Goal: Task Accomplishment & Management: Complete application form

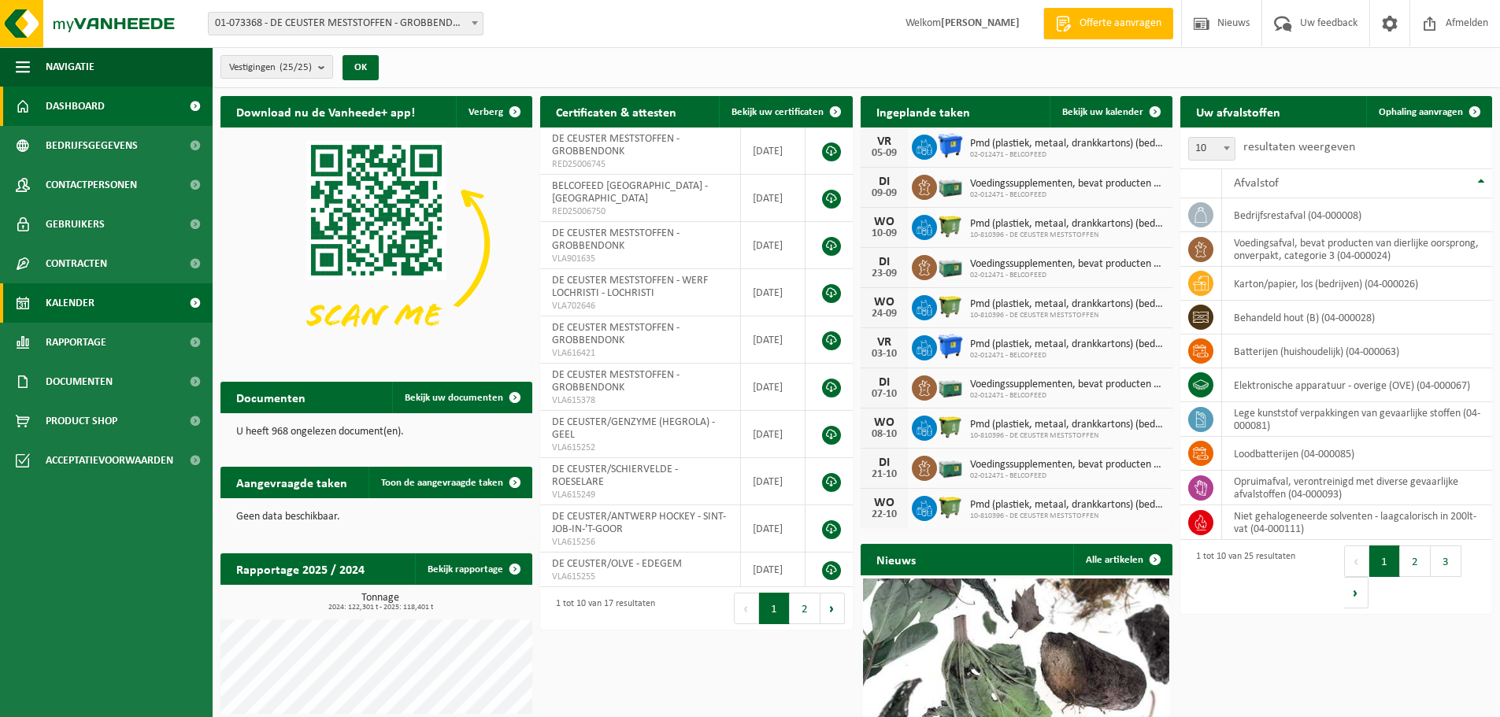
click at [88, 310] on span "Kalender" at bounding box center [70, 302] width 49 height 39
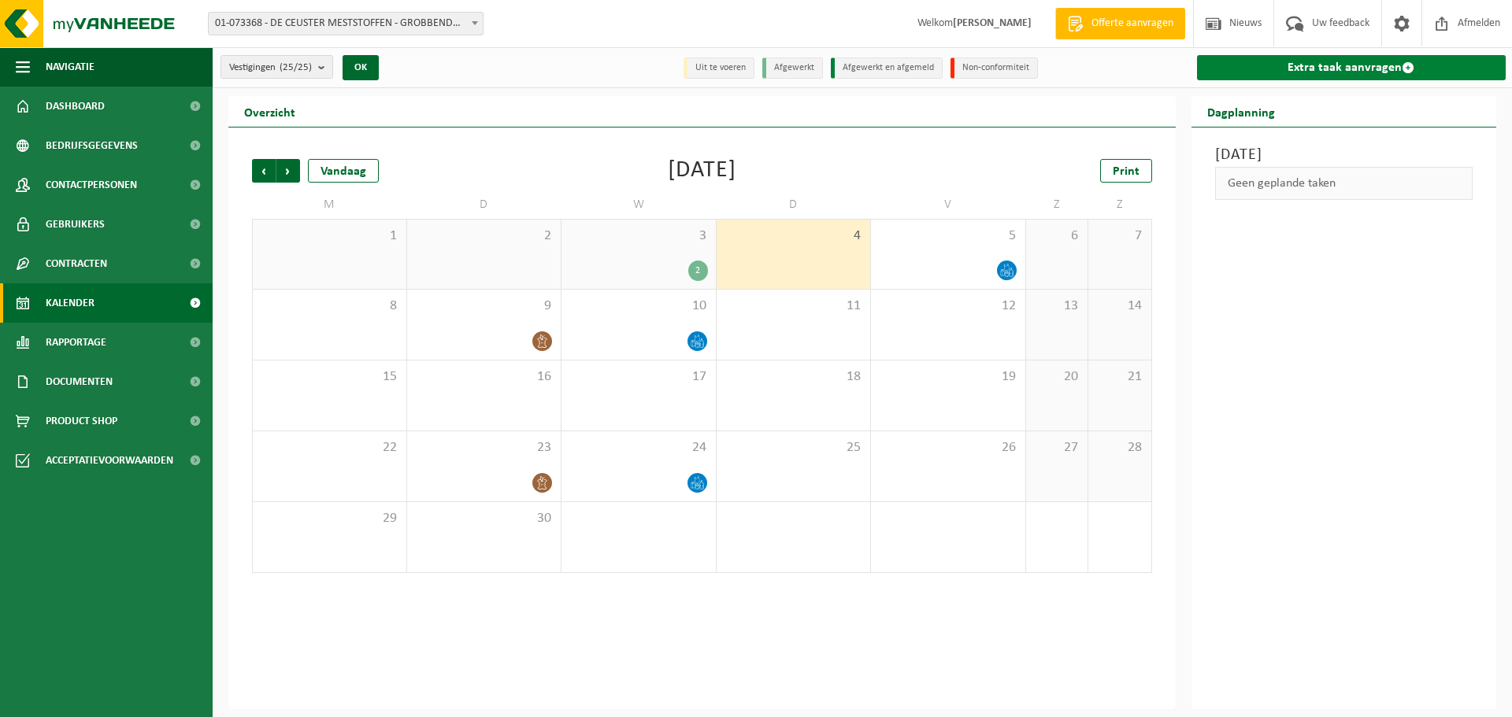
click at [1232, 66] on link "Extra taak aanvragen" at bounding box center [1351, 67] width 309 height 25
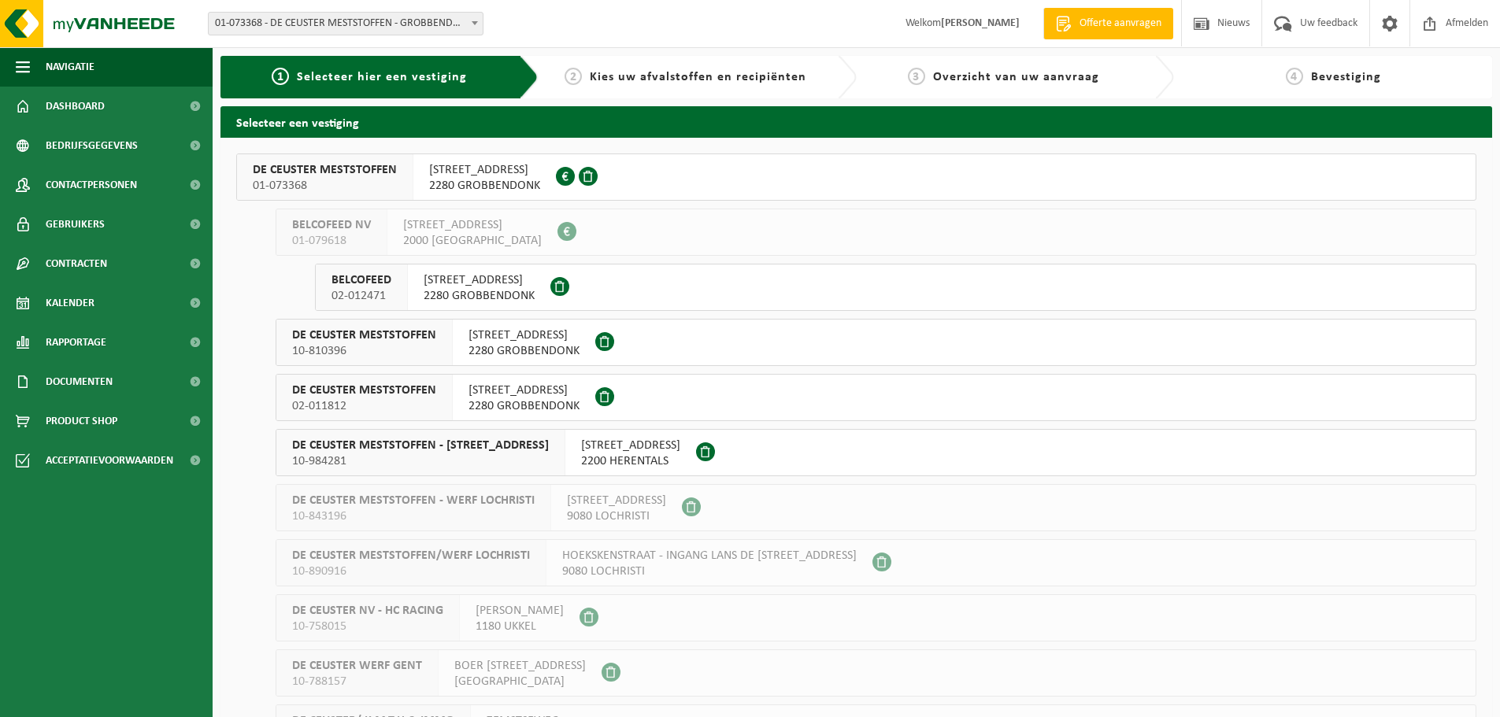
click at [504, 343] on span "BANNERLAAN 75" at bounding box center [523, 336] width 111 height 16
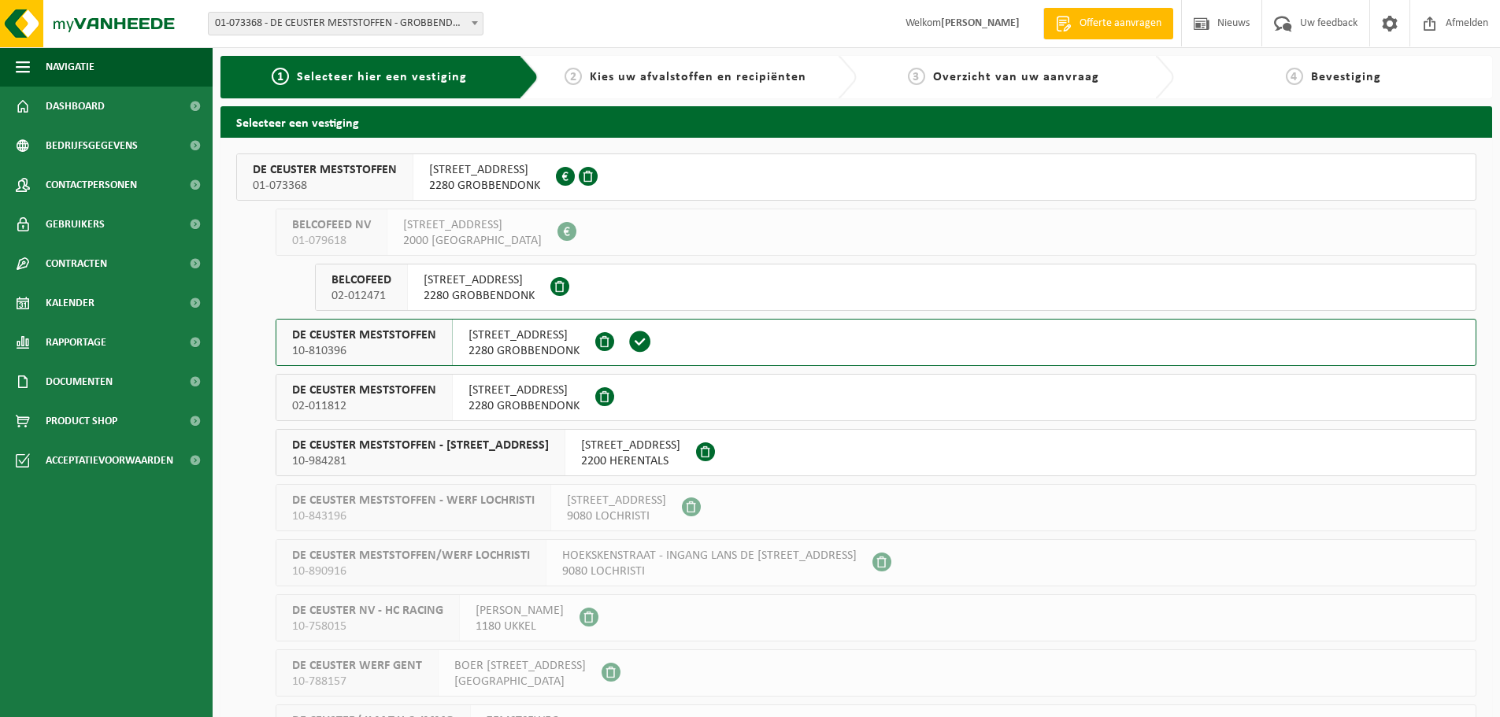
click at [404, 168] on div "DE CEUSTER MESTSTOFFEN 01-073368" at bounding box center [325, 177] width 176 height 46
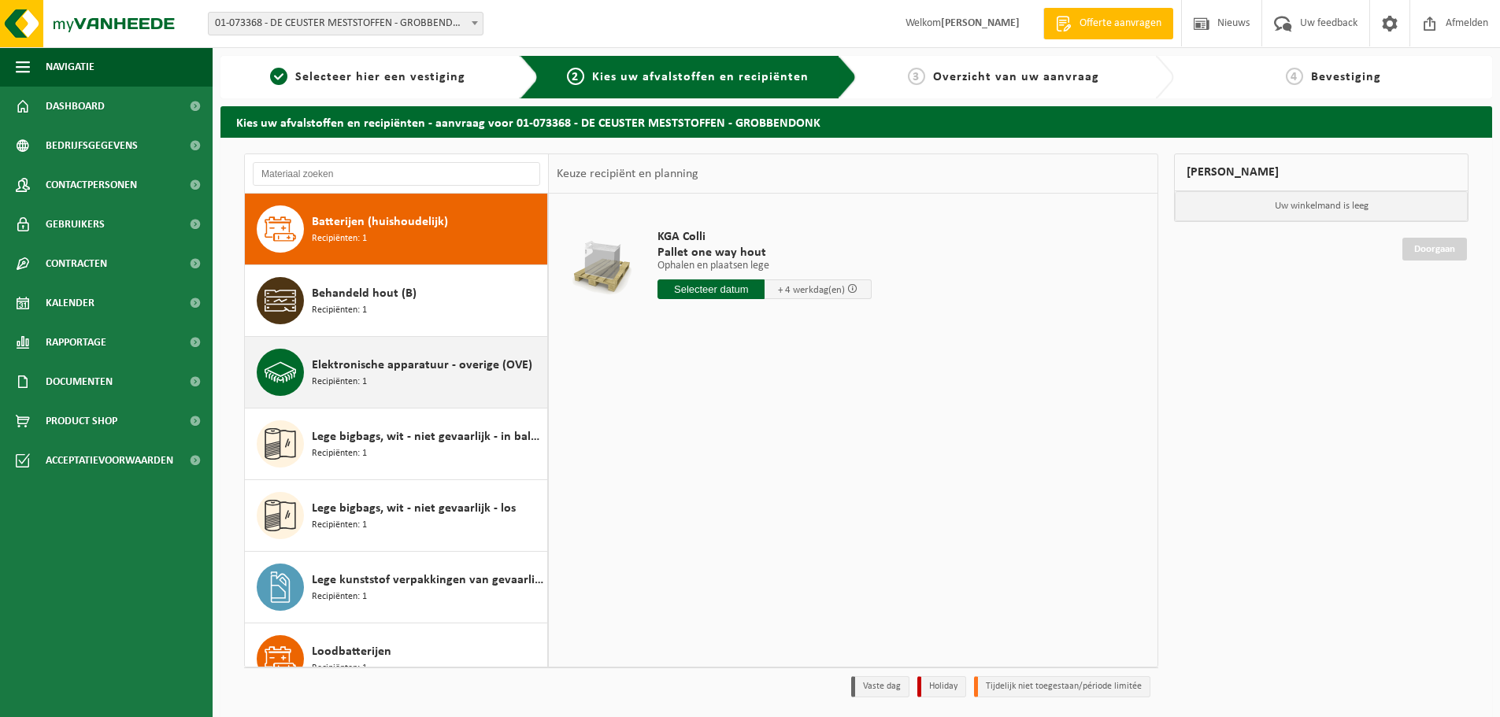
click at [420, 371] on span "Elektronische apparatuur - overige (OVE)" at bounding box center [422, 365] width 220 height 19
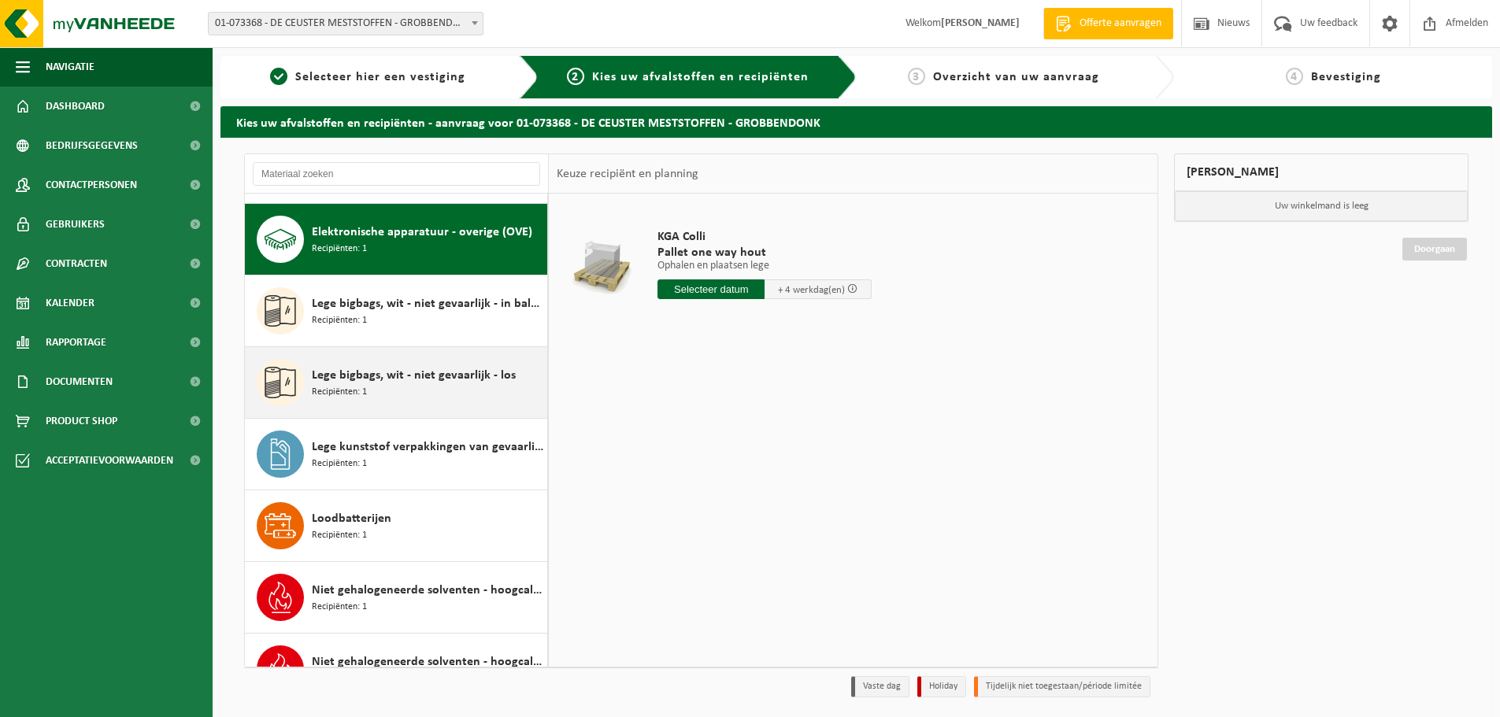
scroll to position [143, 0]
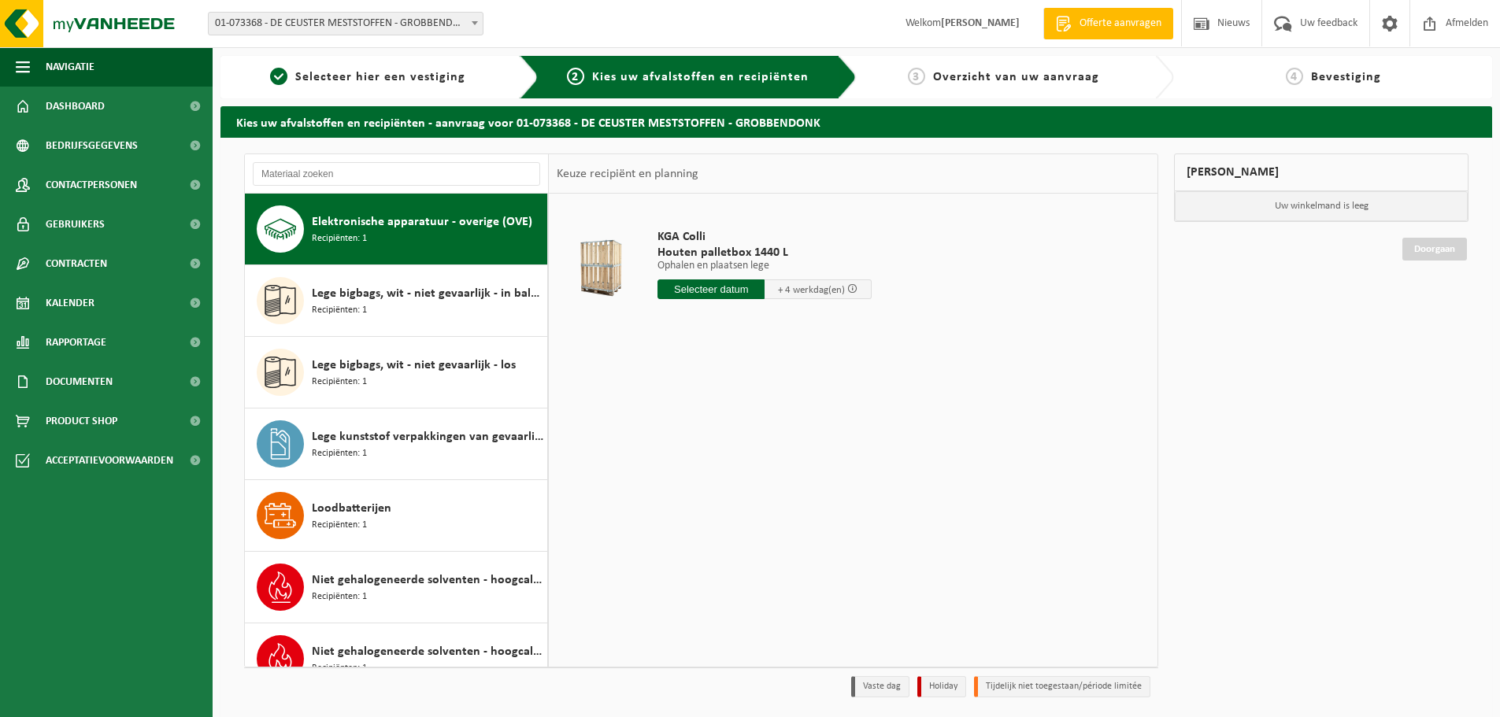
click at [690, 287] on input "text" at bounding box center [710, 290] width 107 height 20
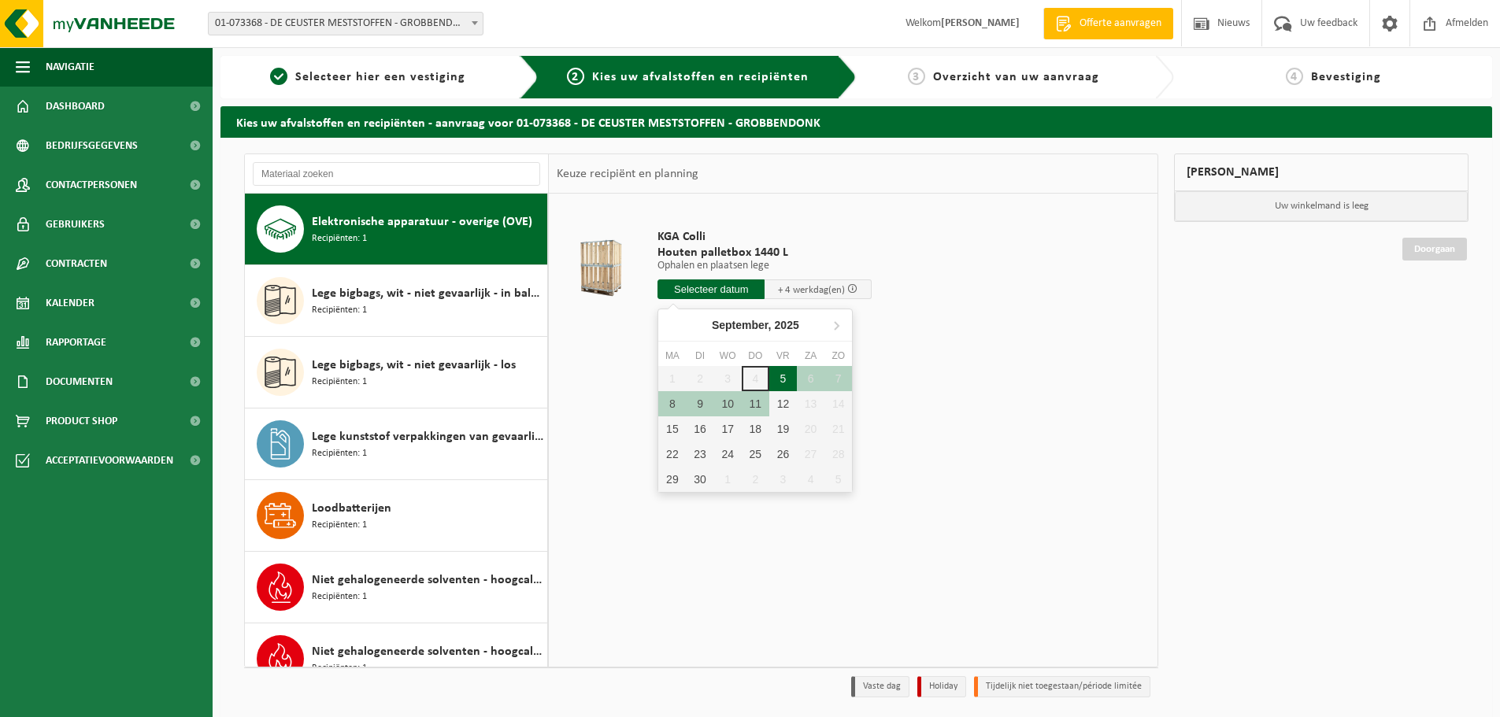
click at [773, 371] on div "5" at bounding box center [783, 378] width 28 height 25
type input "Van 2025-09-05"
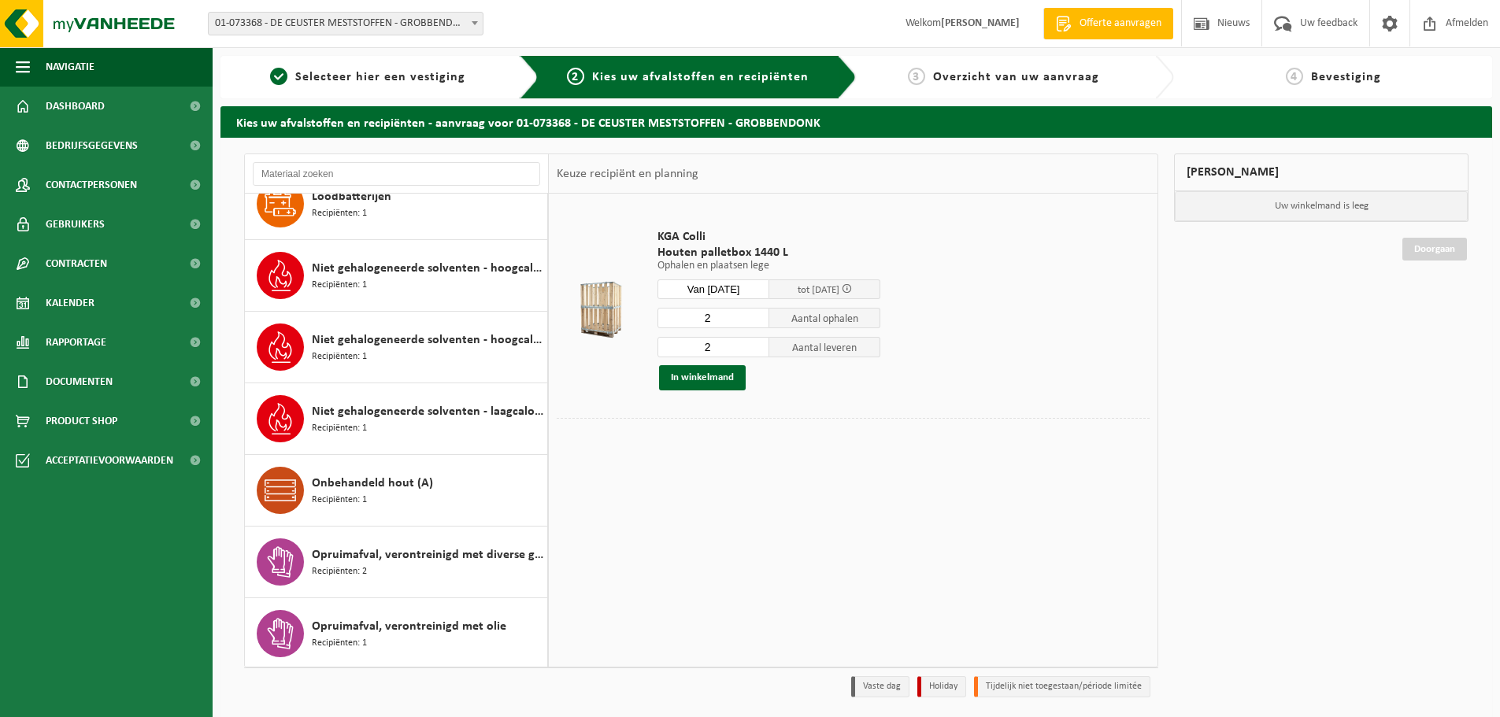
scroll to position [458, 0]
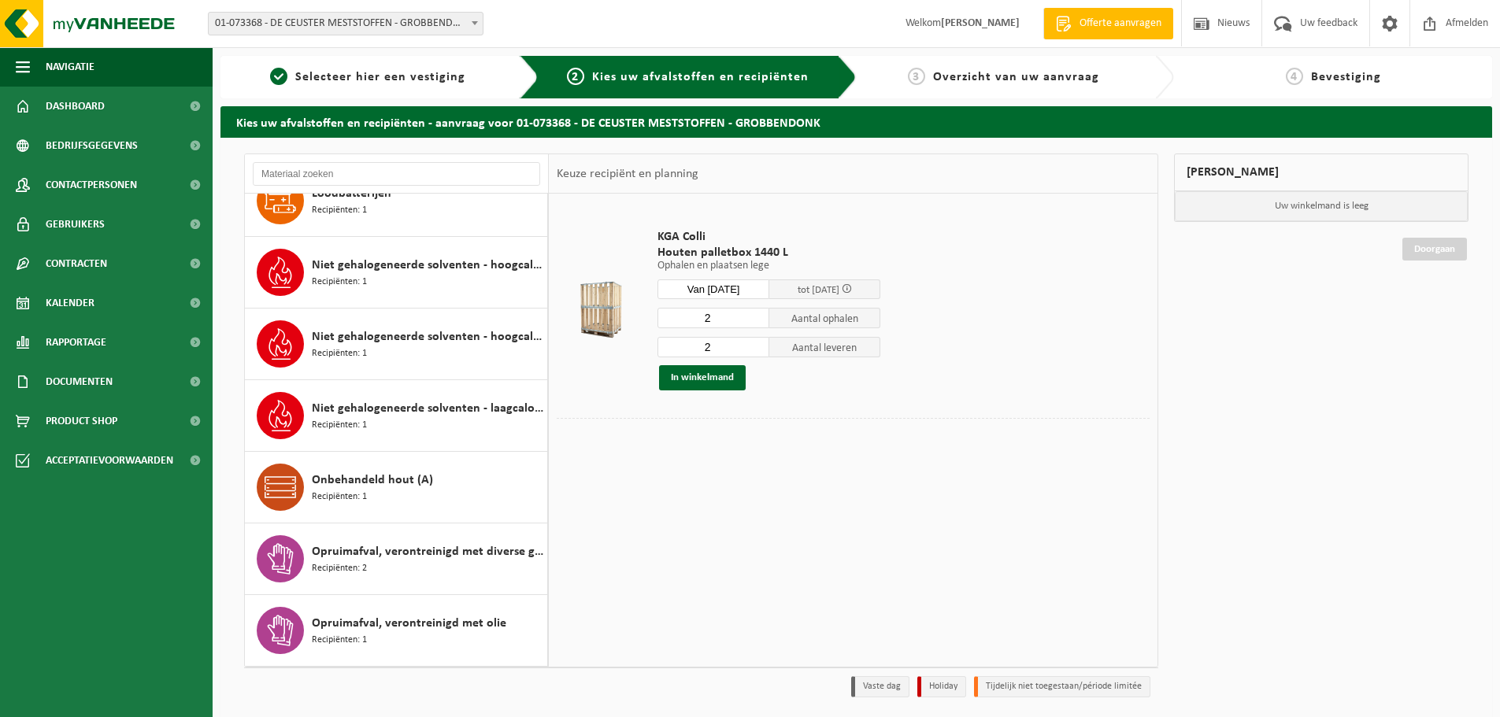
click at [746, 320] on input "2" at bounding box center [713, 318] width 112 height 20
click at [758, 350] on input "1" at bounding box center [713, 347] width 112 height 20
type input "0"
click at [758, 350] on input "0" at bounding box center [713, 347] width 112 height 20
click at [703, 383] on button "In winkelmand" at bounding box center [702, 377] width 87 height 25
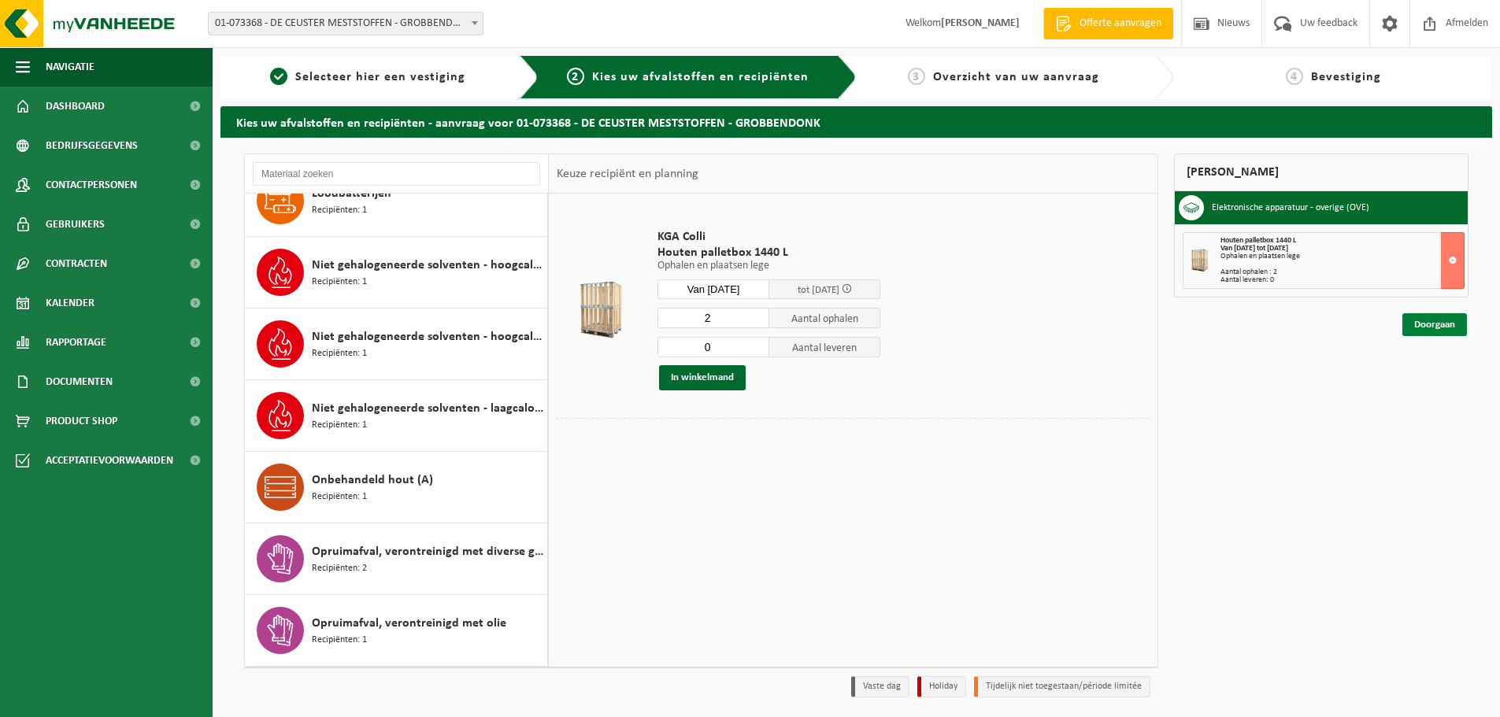
click at [1410, 324] on link "Doorgaan" at bounding box center [1434, 324] width 65 height 23
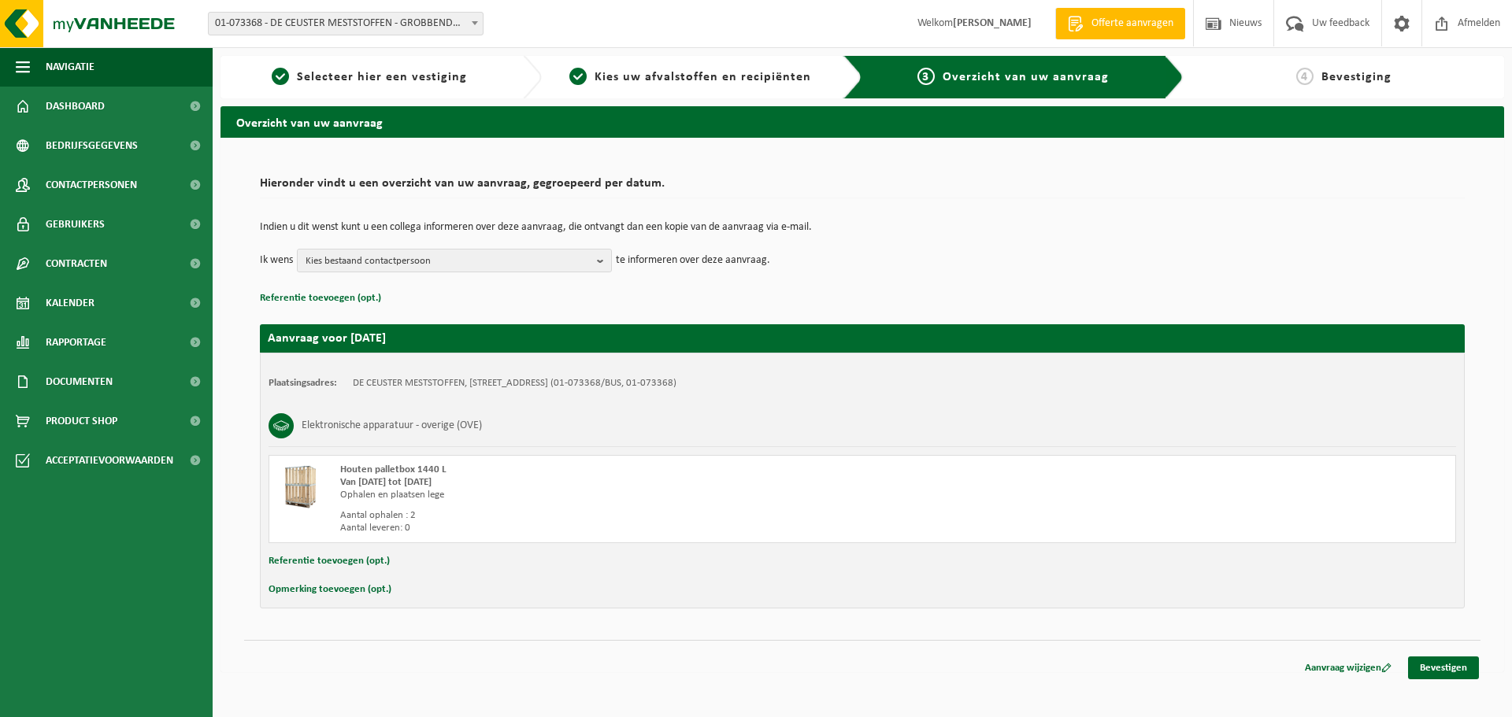
click at [321, 591] on button "Opmerking toevoegen (opt.)" at bounding box center [330, 590] width 123 height 20
click at [431, 591] on input "text" at bounding box center [893, 592] width 1094 height 24
type input "zijn geen palletboxen maar 2 Europalletten met 3 ijskasten op"
click at [345, 559] on button "Referentie toevoegen (opt.)" at bounding box center [329, 561] width 121 height 20
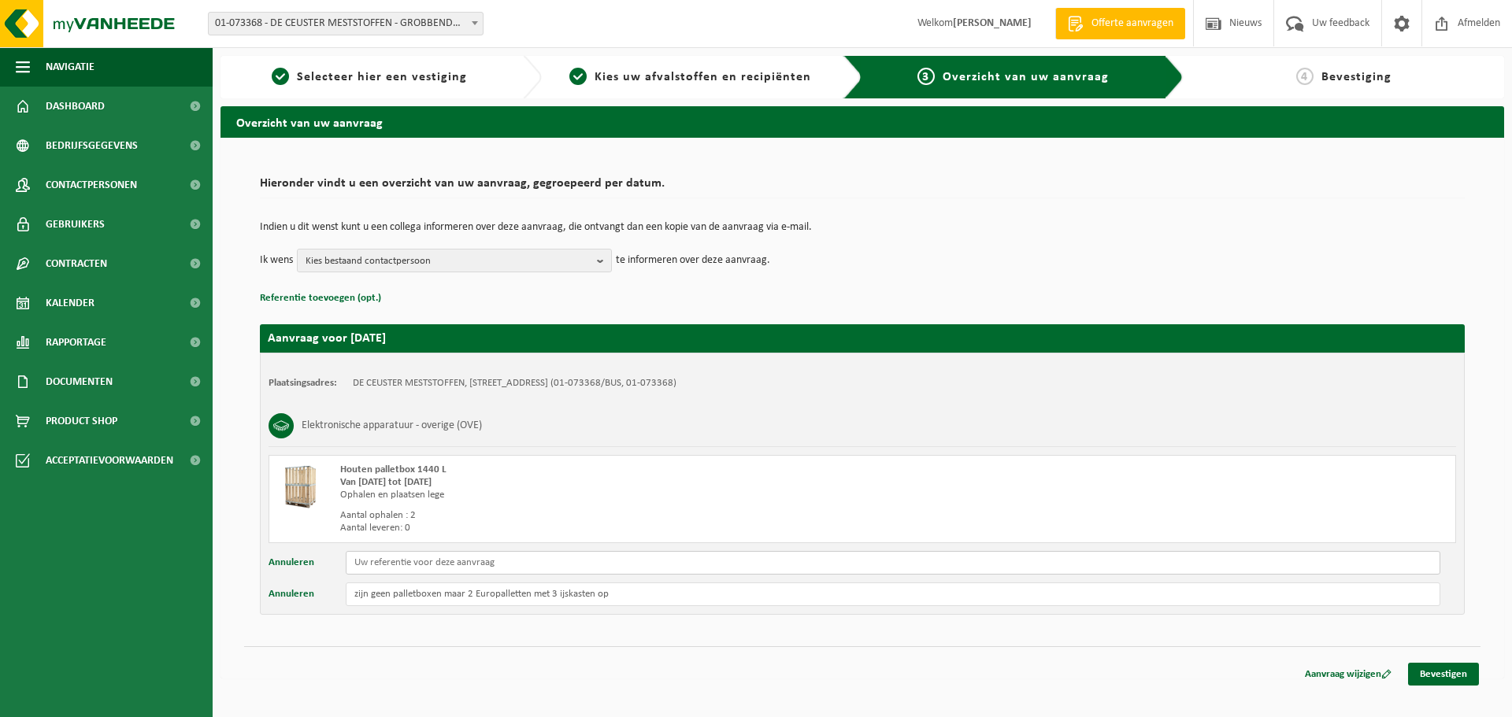
click at [386, 561] on input "text" at bounding box center [893, 563] width 1094 height 24
type input "s"
click at [453, 554] on input "WIm" at bounding box center [893, 563] width 1094 height 24
type input "WIm Meurs GroupDC"
click at [459, 261] on span "Kies bestaand contactpersoon" at bounding box center [448, 262] width 285 height 24
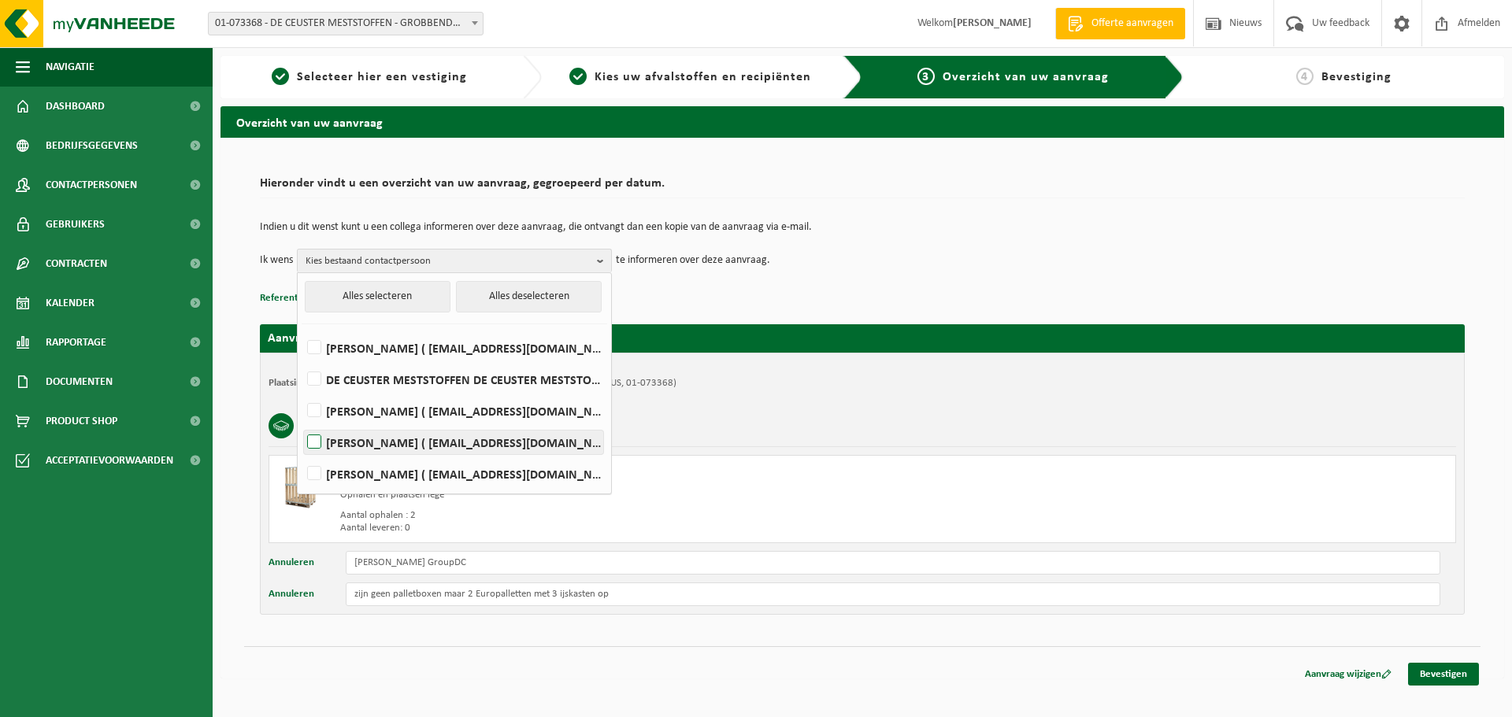
click at [353, 439] on label "Dirk Robberechts ( dro@groupdc.be )" at bounding box center [453, 443] width 299 height 24
click at [302, 423] on input "Dirk Robberechts ( dro@groupdc.be )" at bounding box center [301, 422] width 1 height 1
checkbox input "true"
drag, startPoint x: 410, startPoint y: 367, endPoint x: 396, endPoint y: 359, distance: 16.2
click at [396, 360] on li "DE CEUSTER MESTSTOFFEN DE CEUSTER MESTSTOFFEN ( invoices_ap@dcm-info.com )" at bounding box center [455, 375] width 306 height 31
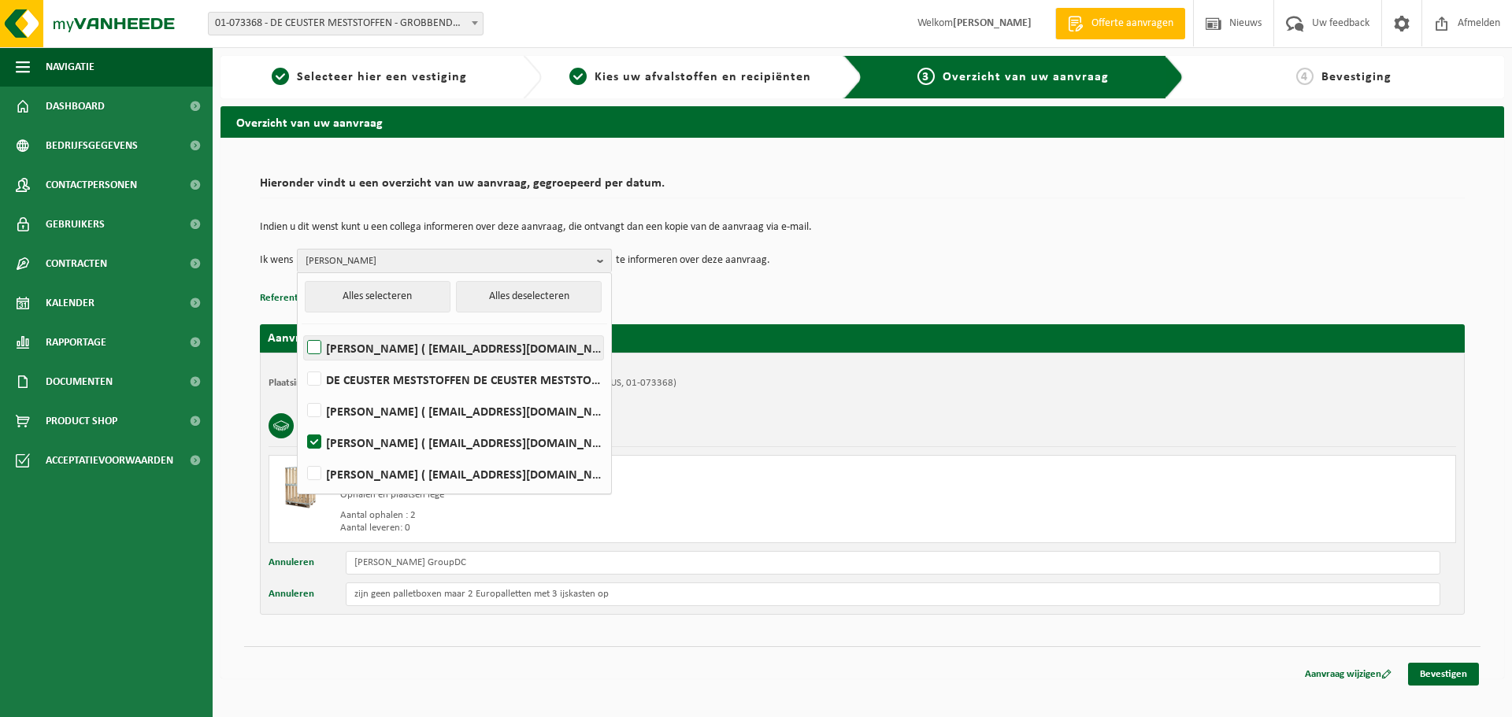
click at [381, 351] on label "[PERSON_NAME] ( [EMAIL_ADDRESS][DOMAIN_NAME] )" at bounding box center [453, 348] width 299 height 24
click at [302, 328] on input "[PERSON_NAME] ( [EMAIL_ADDRESS][DOMAIN_NAME] )" at bounding box center [301, 328] width 1 height 1
checkbox input "true"
click at [1442, 673] on link "Bevestigen" at bounding box center [1443, 674] width 71 height 23
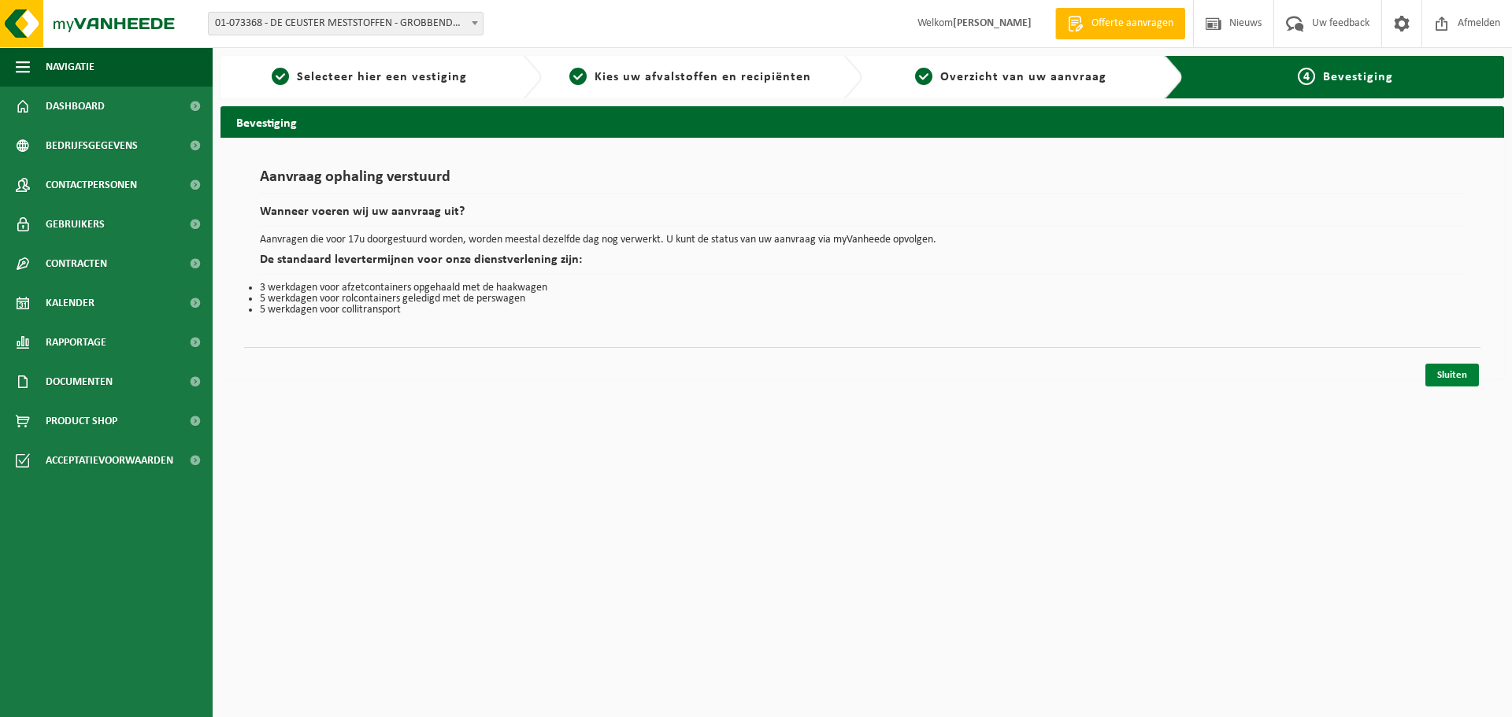
click at [1450, 376] on link "Sluiten" at bounding box center [1452, 375] width 54 height 23
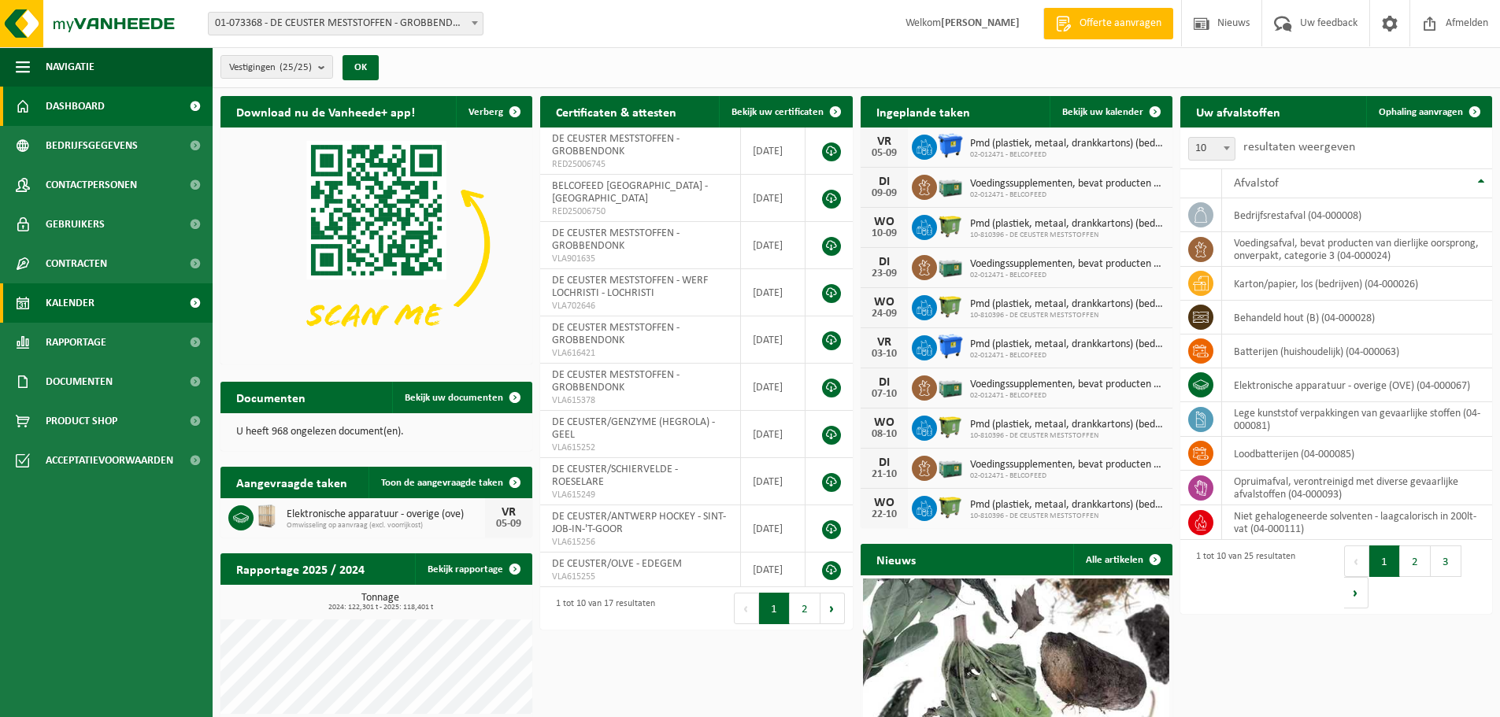
click at [82, 302] on span "Kalender" at bounding box center [70, 302] width 49 height 39
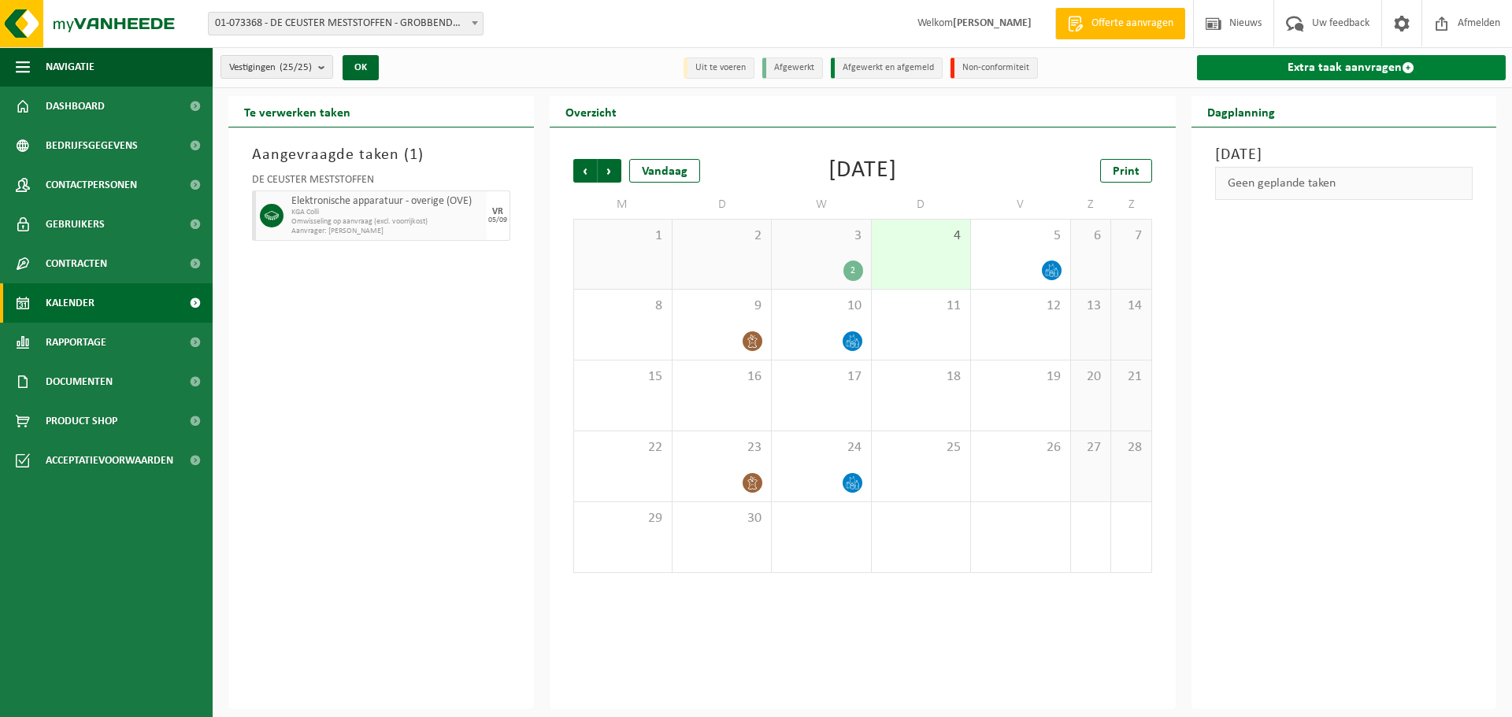
click at [1325, 64] on link "Extra taak aanvragen" at bounding box center [1351, 67] width 309 height 25
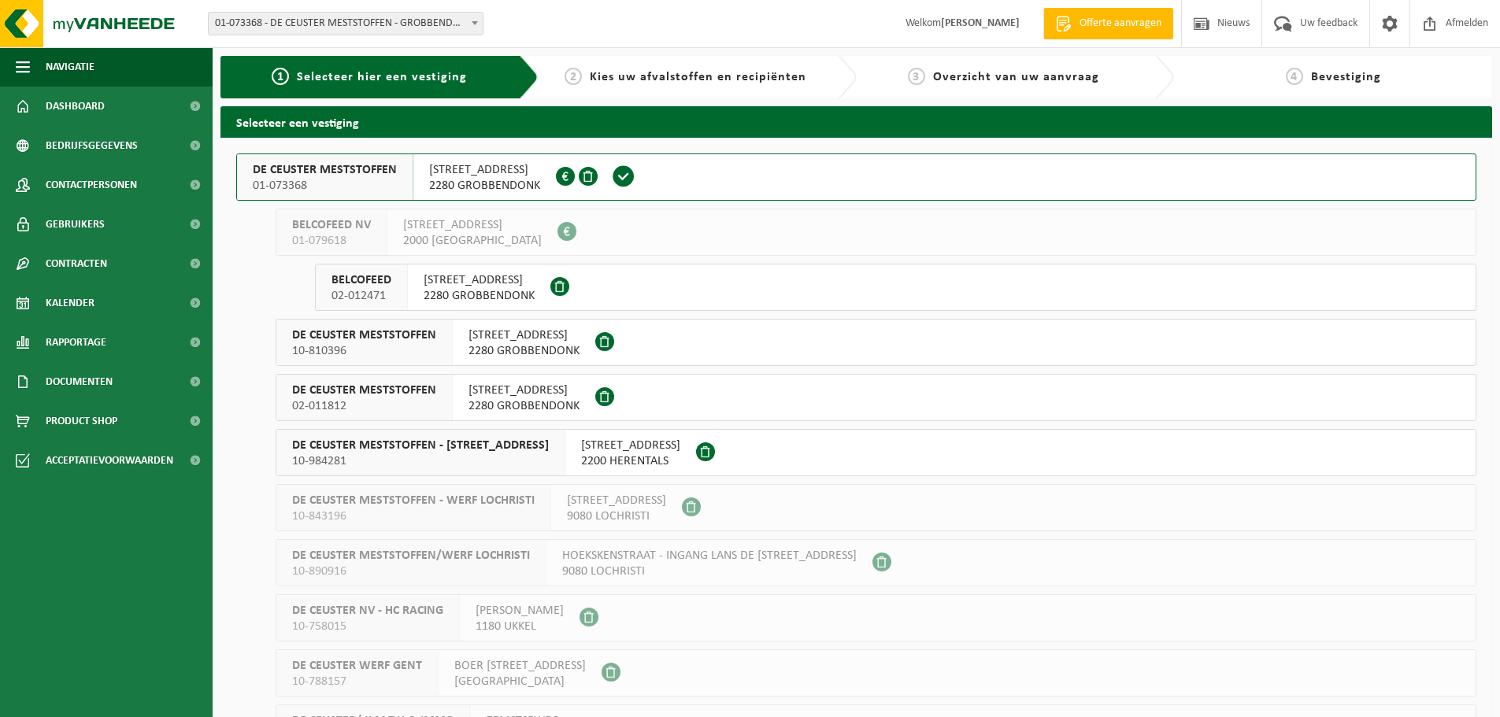
click at [456, 177] on span "[STREET_ADDRESS]" at bounding box center [484, 170] width 111 height 16
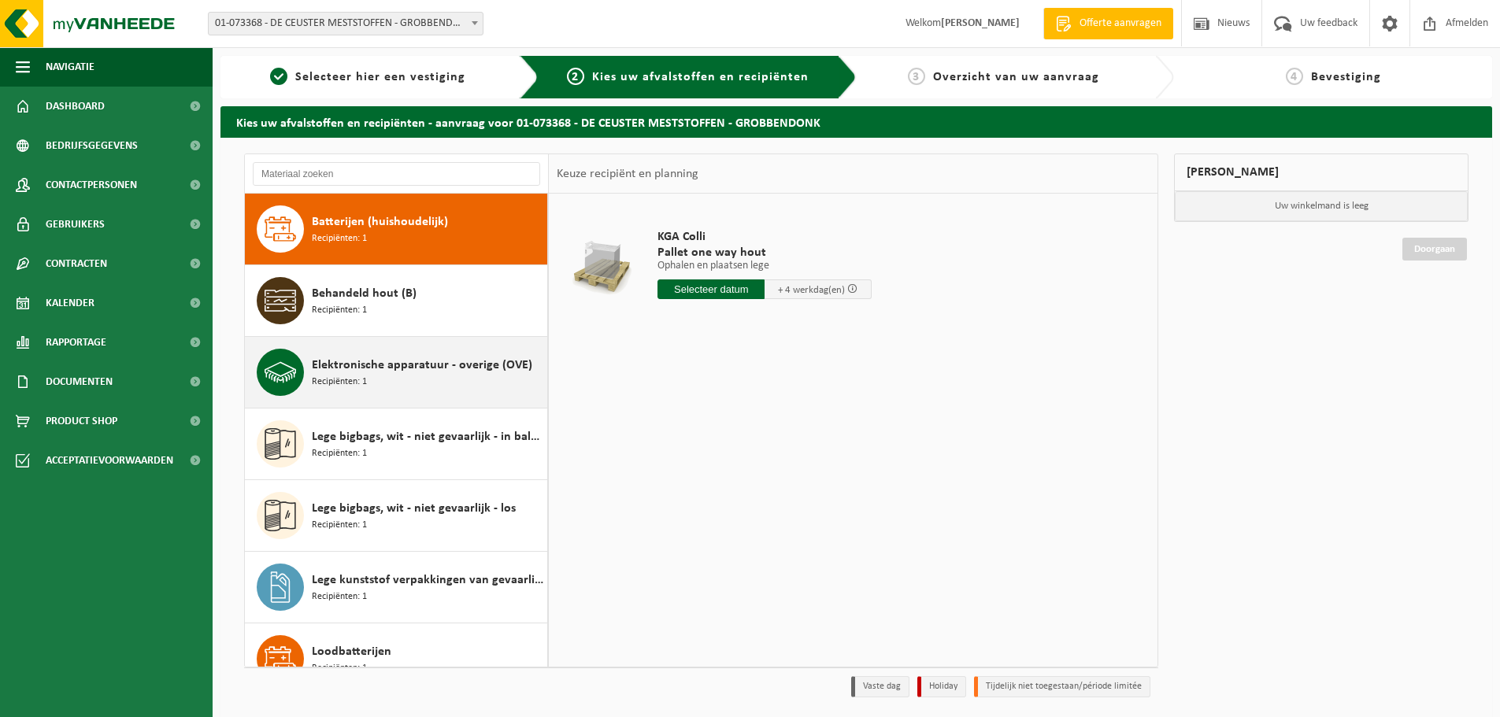
click at [426, 372] on span "Elektronische apparatuur - overige (OVE)" at bounding box center [422, 365] width 220 height 19
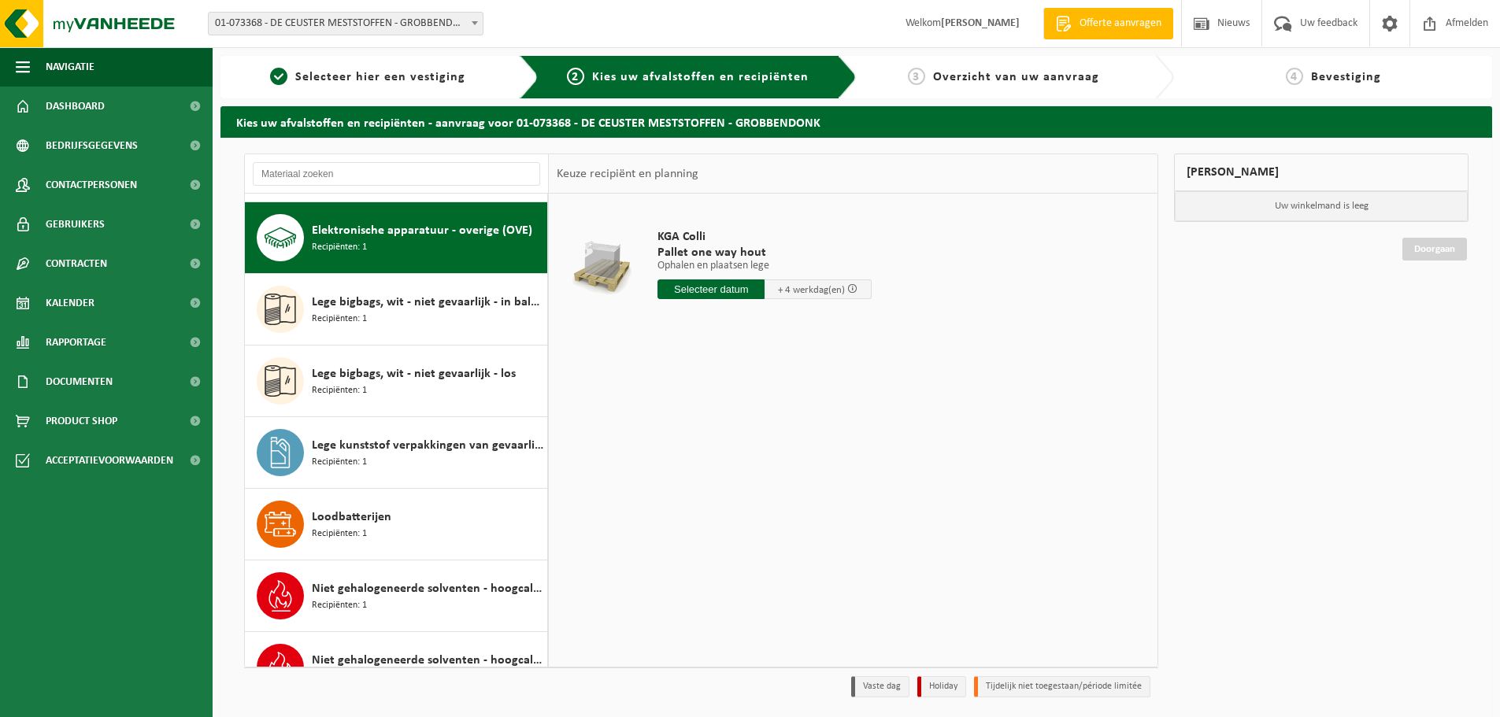
scroll to position [143, 0]
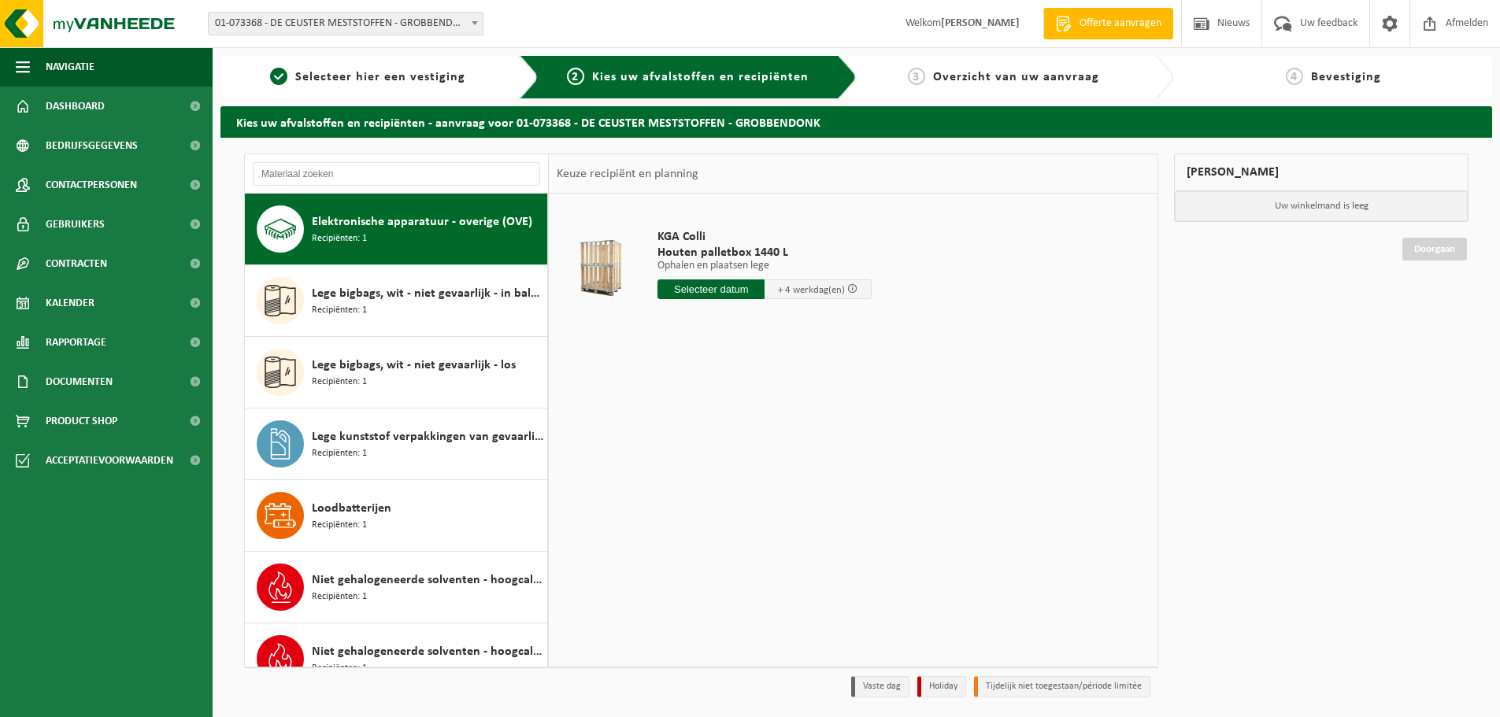
click at [720, 294] on input "text" at bounding box center [710, 290] width 107 height 20
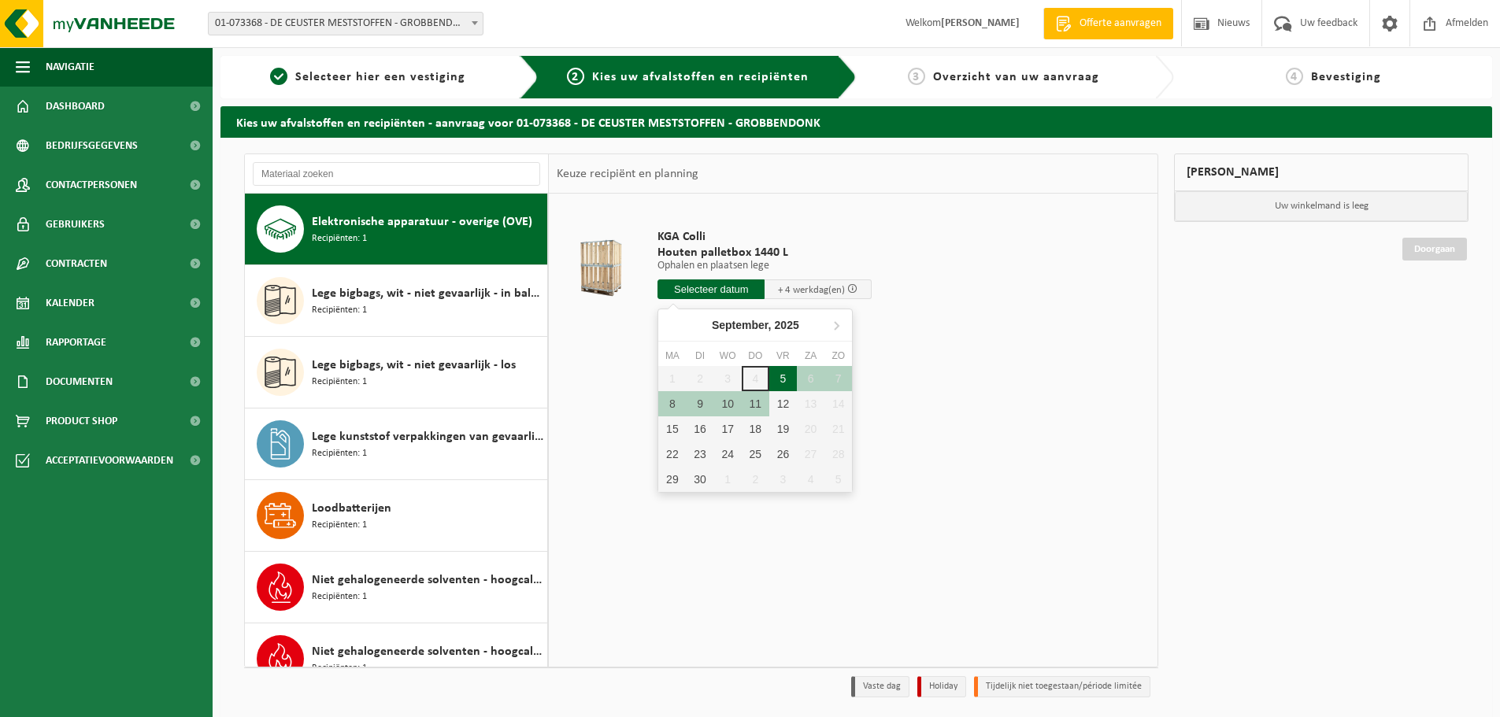
click at [784, 380] on div "5" at bounding box center [783, 378] width 28 height 25
type input "Van 2025-09-05"
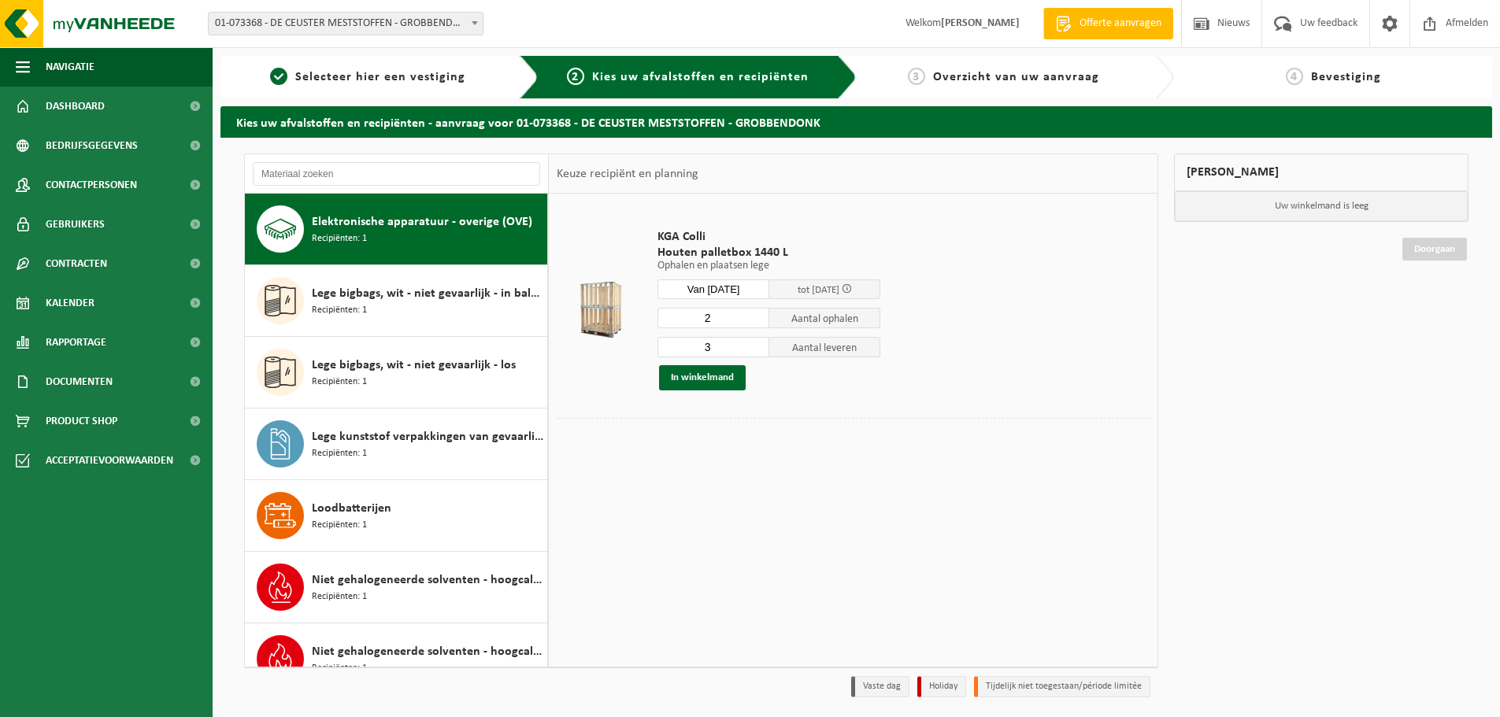
click at [757, 346] on input "3" at bounding box center [713, 347] width 112 height 20
click at [757, 346] on input "4" at bounding box center [713, 347] width 112 height 20
click at [757, 353] on input "3" at bounding box center [713, 347] width 112 height 20
click at [757, 353] on input "2" at bounding box center [713, 347] width 112 height 20
click at [757, 353] on input "1" at bounding box center [713, 347] width 112 height 20
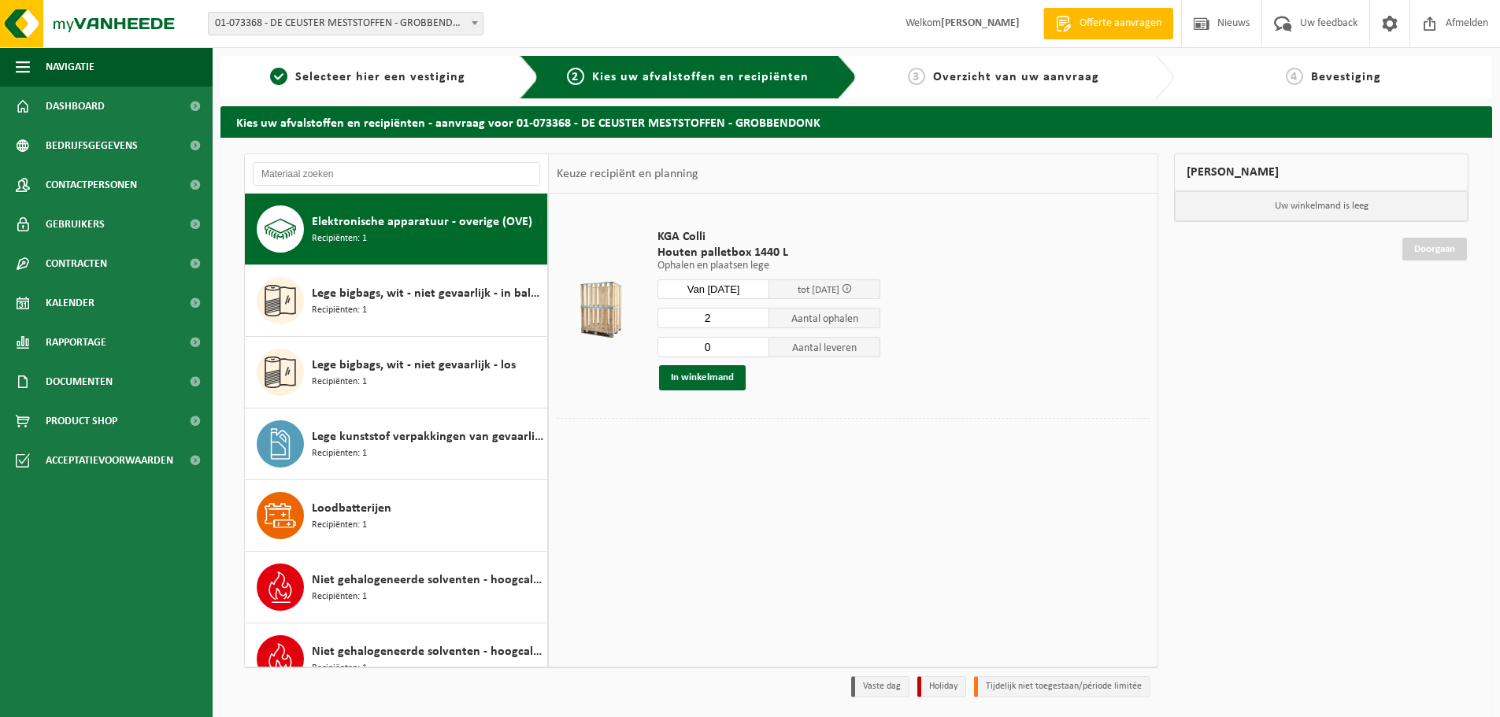
type input "0"
click at [757, 353] on input "0" at bounding box center [713, 347] width 112 height 20
type input "1"
click at [755, 320] on input "1" at bounding box center [713, 318] width 112 height 20
click at [724, 372] on button "In winkelmand" at bounding box center [702, 377] width 87 height 25
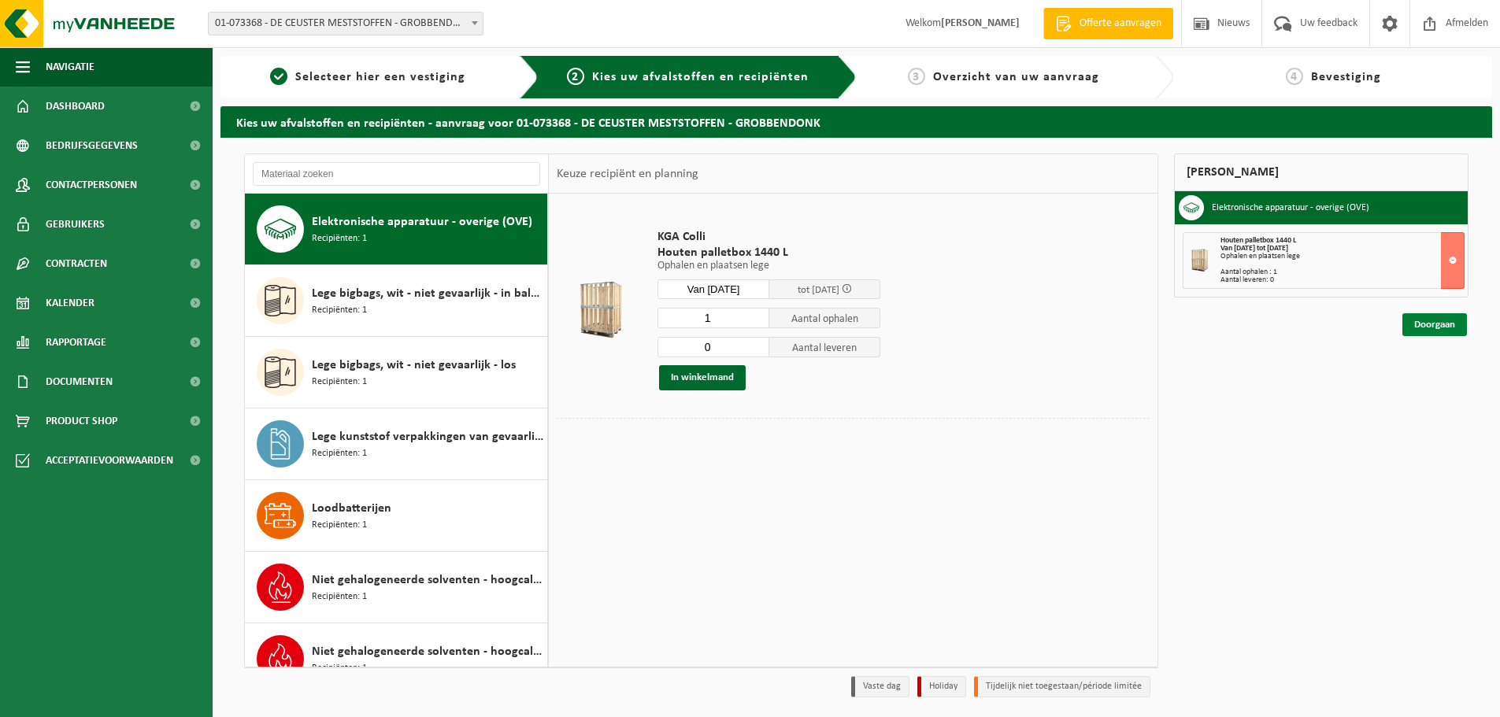
click at [1427, 318] on link "Doorgaan" at bounding box center [1434, 324] width 65 height 23
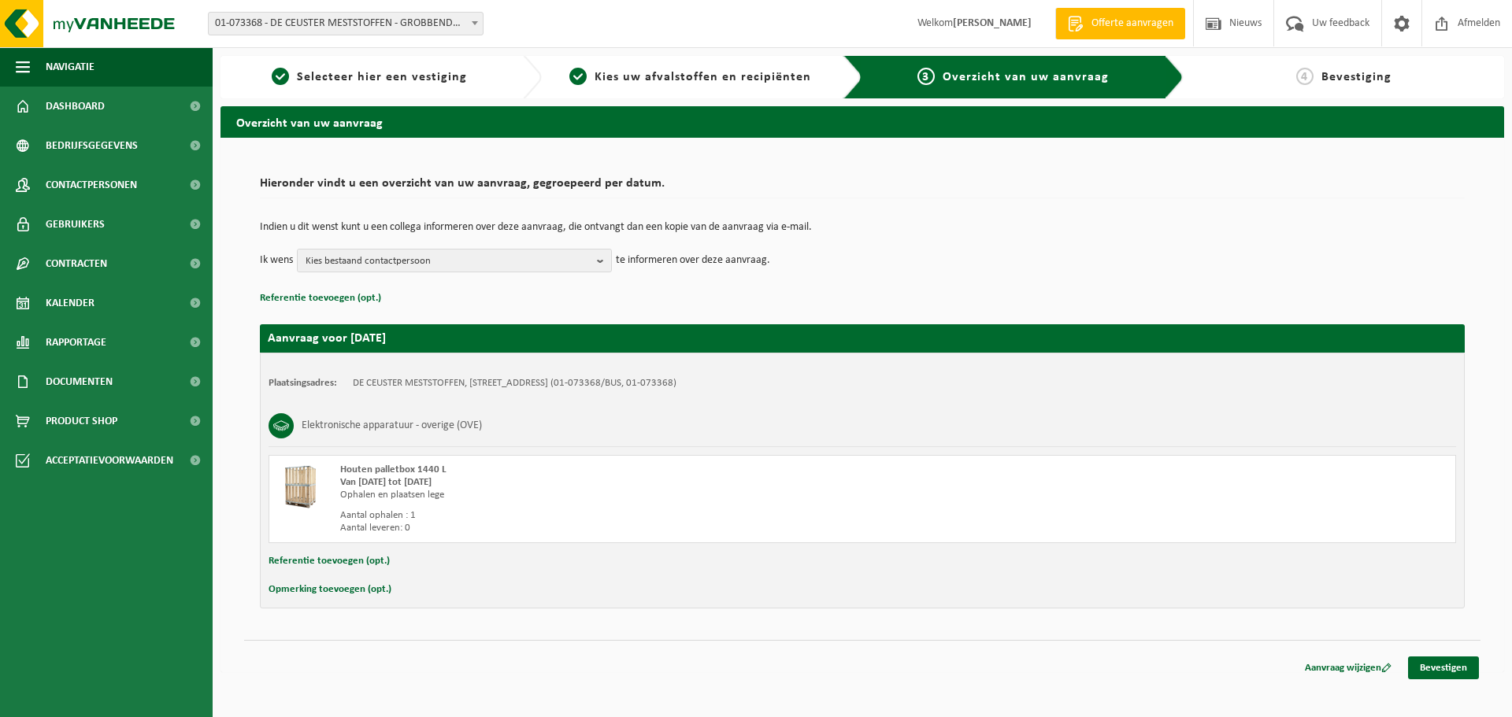
click at [329, 584] on button "Opmerking toevoegen (opt.)" at bounding box center [330, 590] width 123 height 20
click at [445, 598] on input "text" at bounding box center [893, 592] width 1094 height 24
type input "ophaling van Plotter staat niet op pallet"
click at [468, 260] on span "Kies bestaand contactpersoon" at bounding box center [448, 262] width 285 height 24
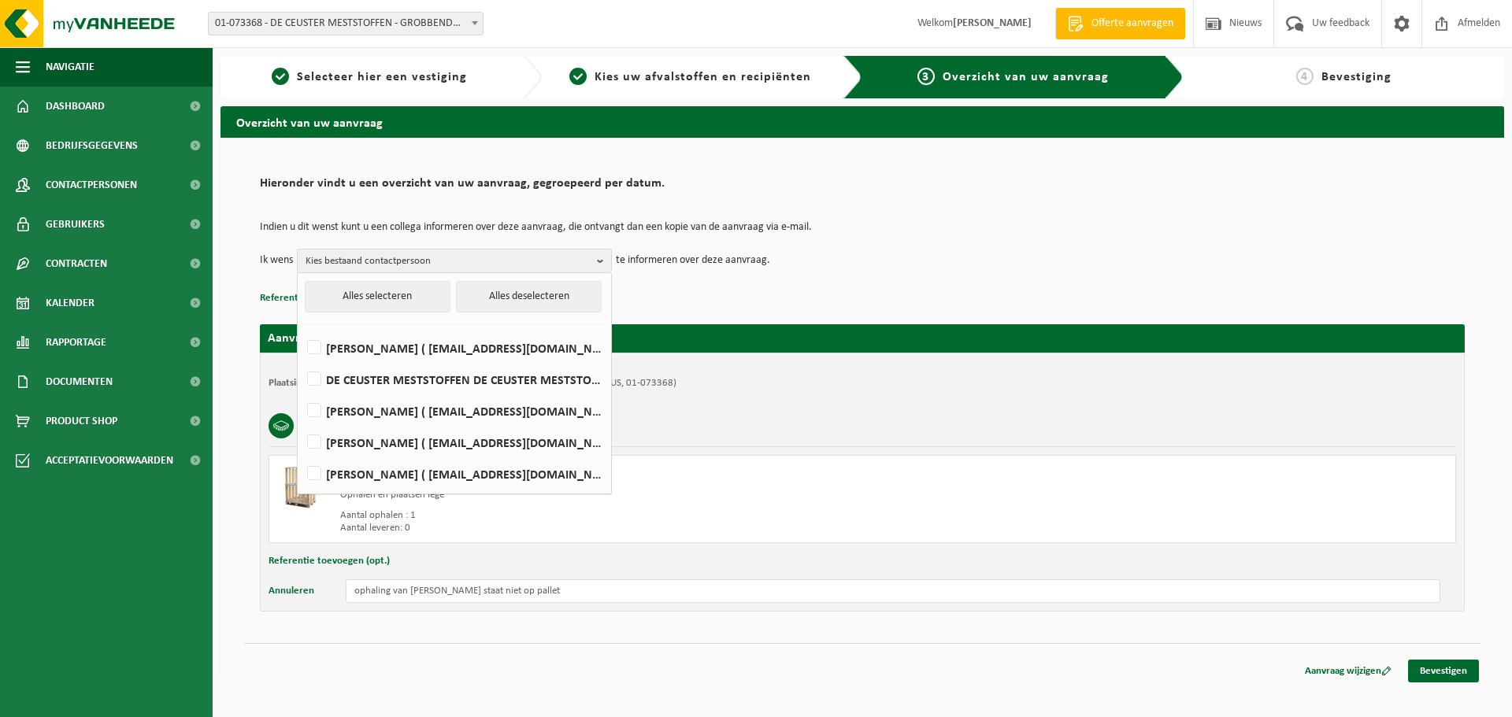
click at [430, 332] on li "ELSIE DABRITZ ( edab@dcm-info.com )" at bounding box center [455, 343] width 306 height 31
click at [411, 346] on label "ELSIE DABRITZ ( edab@dcm-info.com )" at bounding box center [453, 348] width 299 height 24
click at [302, 328] on input "ELSIE DABRITZ ( edab@dcm-info.com )" at bounding box center [301, 328] width 1 height 1
checkbox input "true"
click at [369, 448] on label "Dirk Robberechts ( dro@groupdc.be )" at bounding box center [453, 443] width 299 height 24
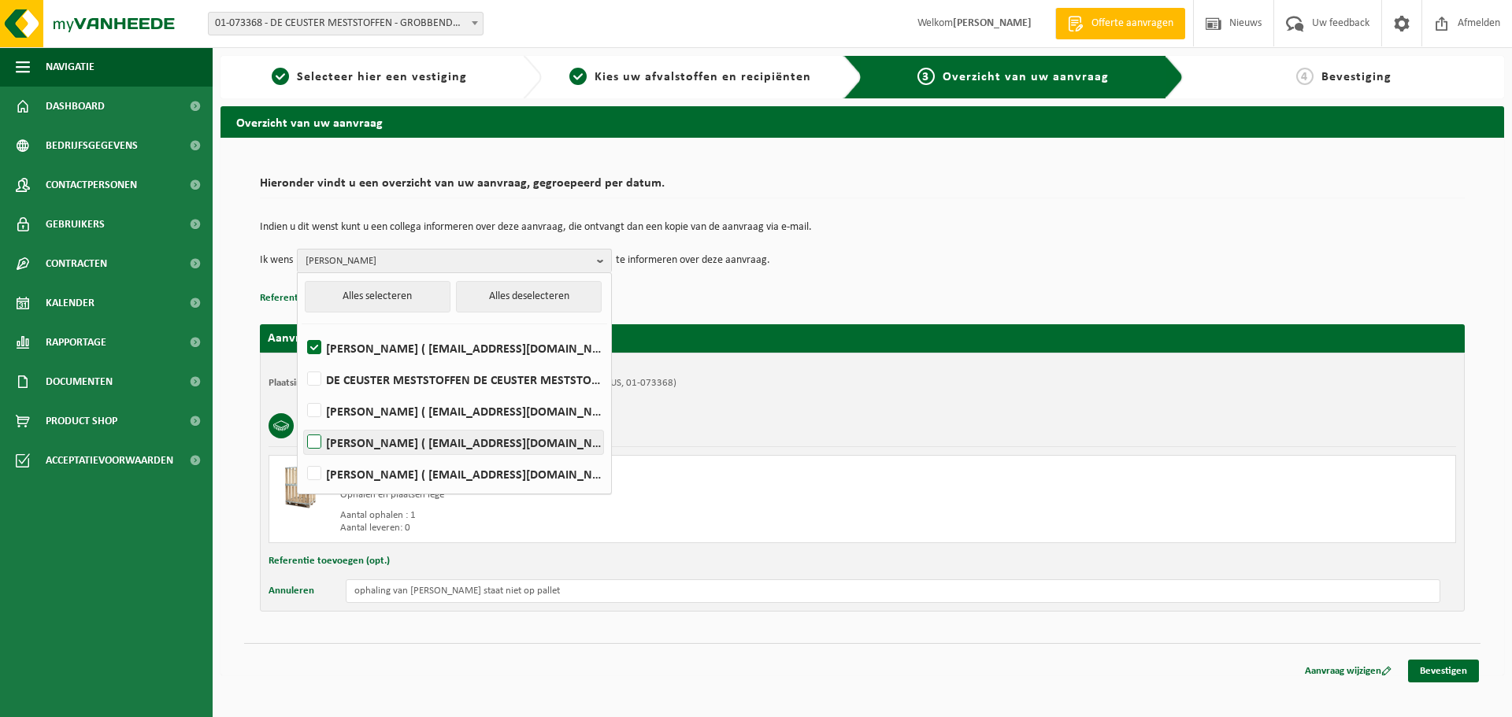
click at [302, 423] on input "Dirk Robberechts ( dro@groupdc.be )" at bounding box center [301, 422] width 1 height 1
checkbox input "true"
click at [910, 428] on div "Elektronische apparatuur - overige (OVE)" at bounding box center [862, 426] width 1187 height 41
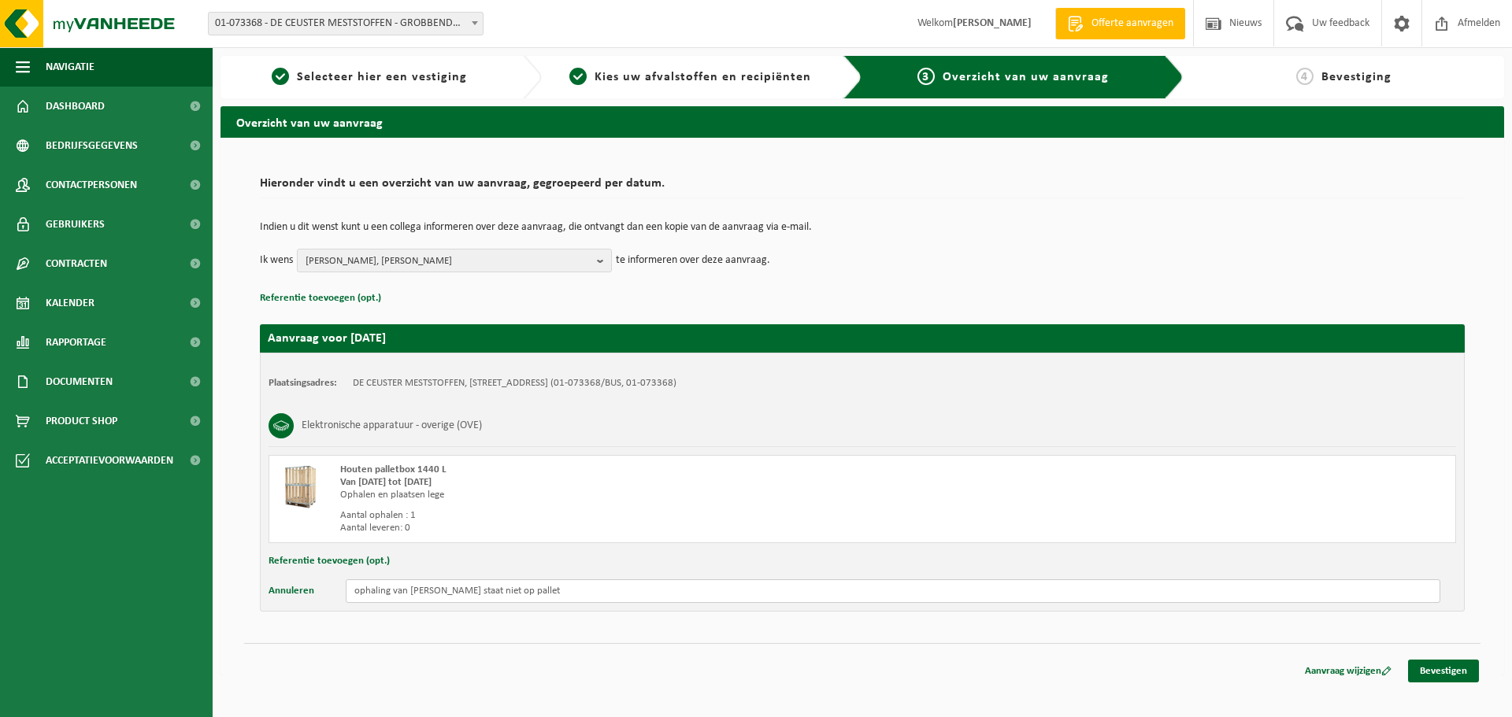
click at [439, 588] on input "ophaling van Plotter staat niet op pallet" at bounding box center [893, 592] width 1094 height 24
click at [624, 586] on input "ophaling van Plotter/ printer staat niet op pallet" at bounding box center [893, 592] width 1094 height 24
drag, startPoint x: 468, startPoint y: 593, endPoint x: 488, endPoint y: 594, distance: 20.5
click at [478, 593] on input "ophaling van Plotter/ printer staat niet op pallet" at bounding box center [893, 592] width 1094 height 24
click at [468, 592] on input "ophaling van Plotter/ printer staat niet op pallet" at bounding box center [893, 592] width 1094 height 24
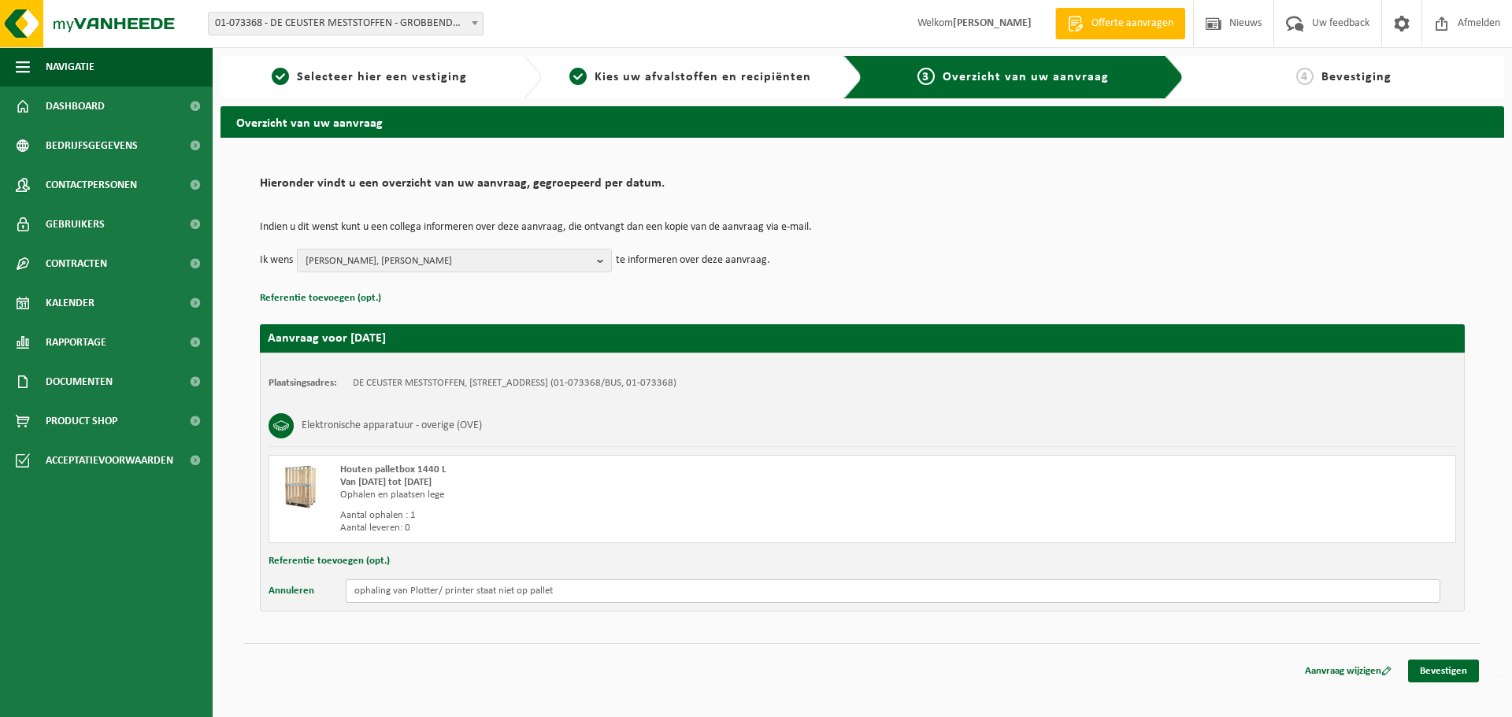
click at [472, 591] on input "ophaling van Plotter/ printer staat niet op pallet" at bounding box center [893, 592] width 1094 height 24
click at [584, 596] on input "ophaling van Plotter/ printer, staat niet op pallet" at bounding box center [893, 592] width 1094 height 24
type input "ophaling van Plotter/ printer, staat niet op pallet"
click at [1446, 665] on link "Bevestigen" at bounding box center [1443, 671] width 71 height 23
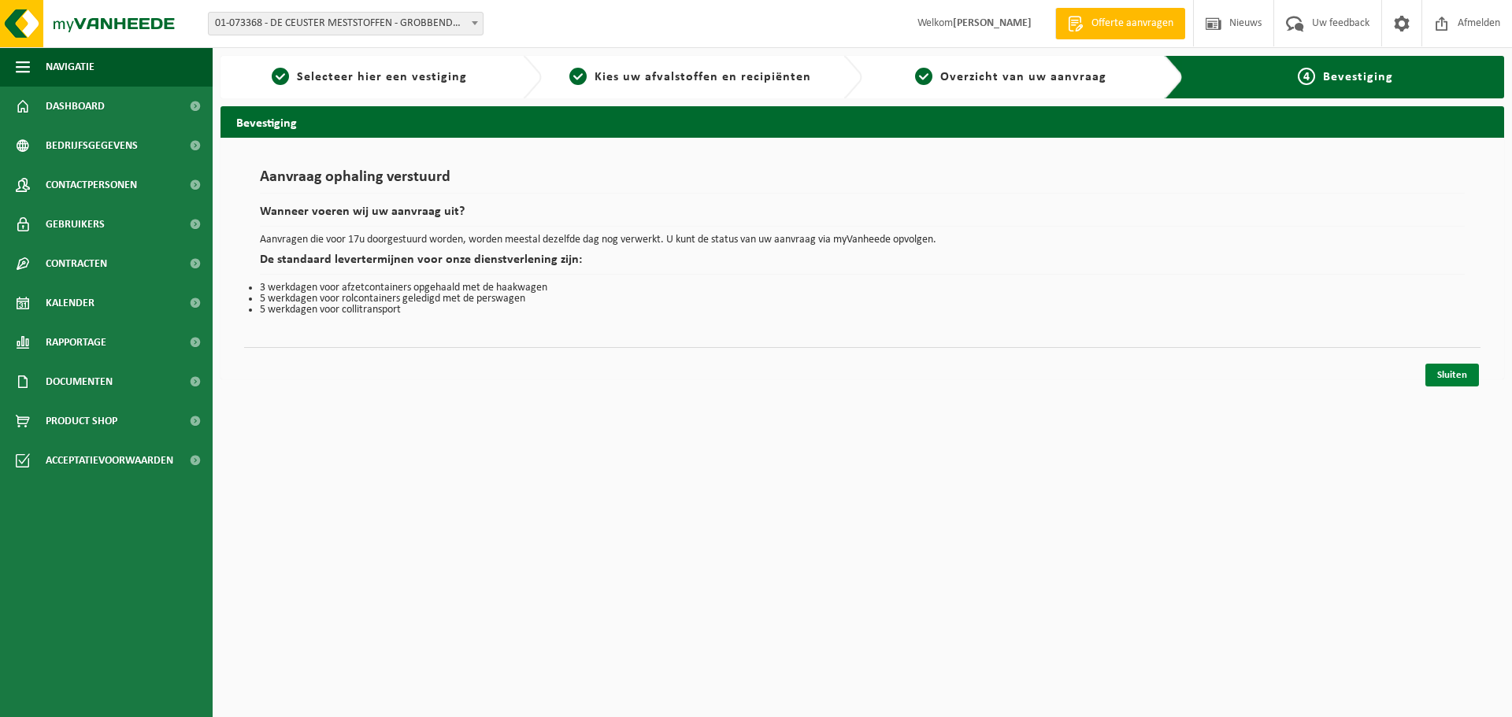
click at [1463, 376] on link "Sluiten" at bounding box center [1452, 375] width 54 height 23
